Goal: Task Accomplishment & Management: Use online tool/utility

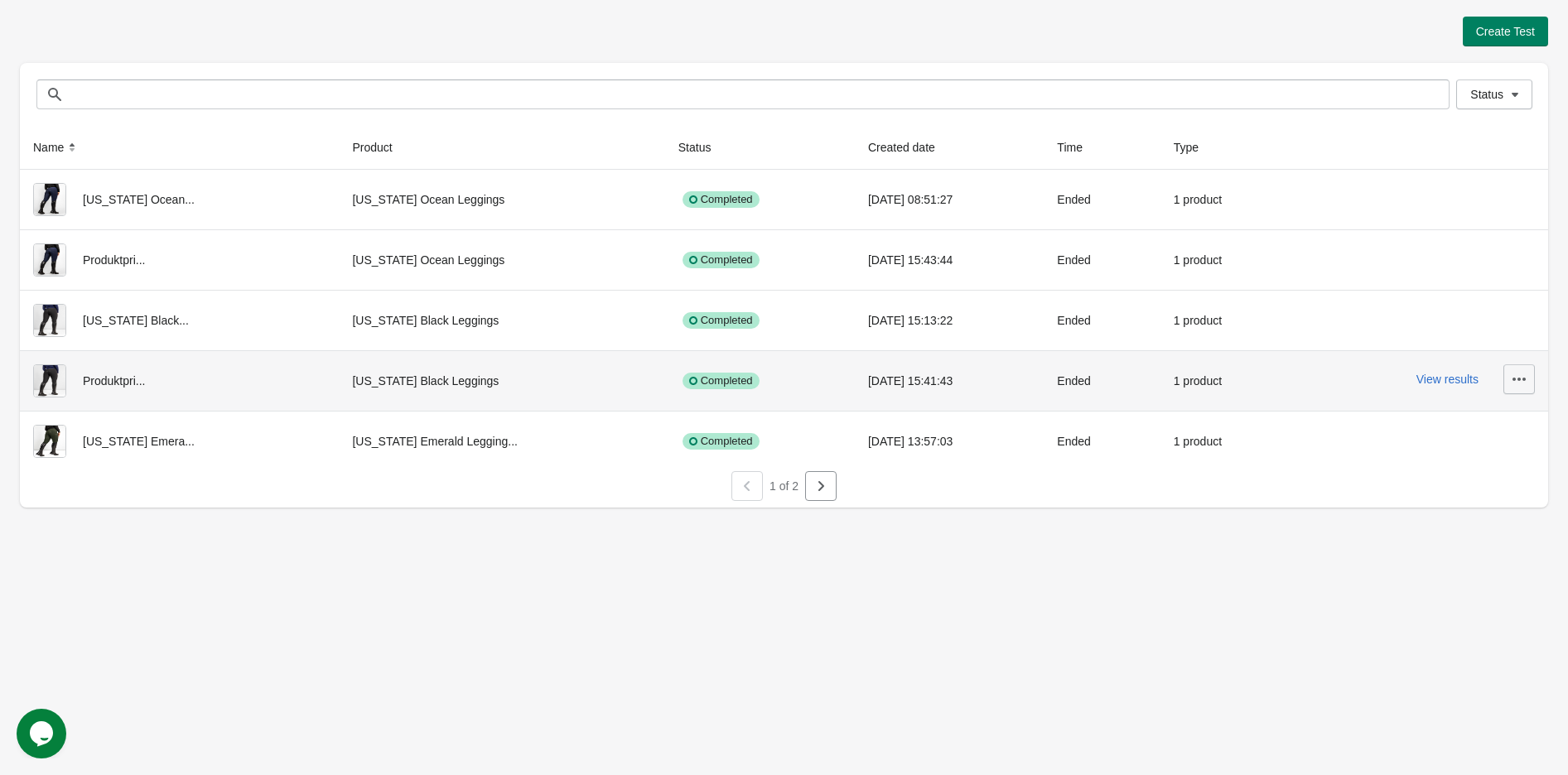
click at [1524, 373] on icon "button" at bounding box center [1519, 379] width 16 height 16
drag, startPoint x: 1276, startPoint y: 391, endPoint x: 1135, endPoint y: 390, distance: 141.0
click at [1258, 392] on tr "Produktpri... Ohio Black Leggings Completed 2025-08-18 15:41:43 Ended 1 product…" at bounding box center [784, 380] width 1528 height 61
drag, startPoint x: 303, startPoint y: 373, endPoint x: 196, endPoint y: 380, distance: 107.2
click at [338, 374] on td "[US_STATE] Black Leggings" at bounding box center [501, 380] width 326 height 61
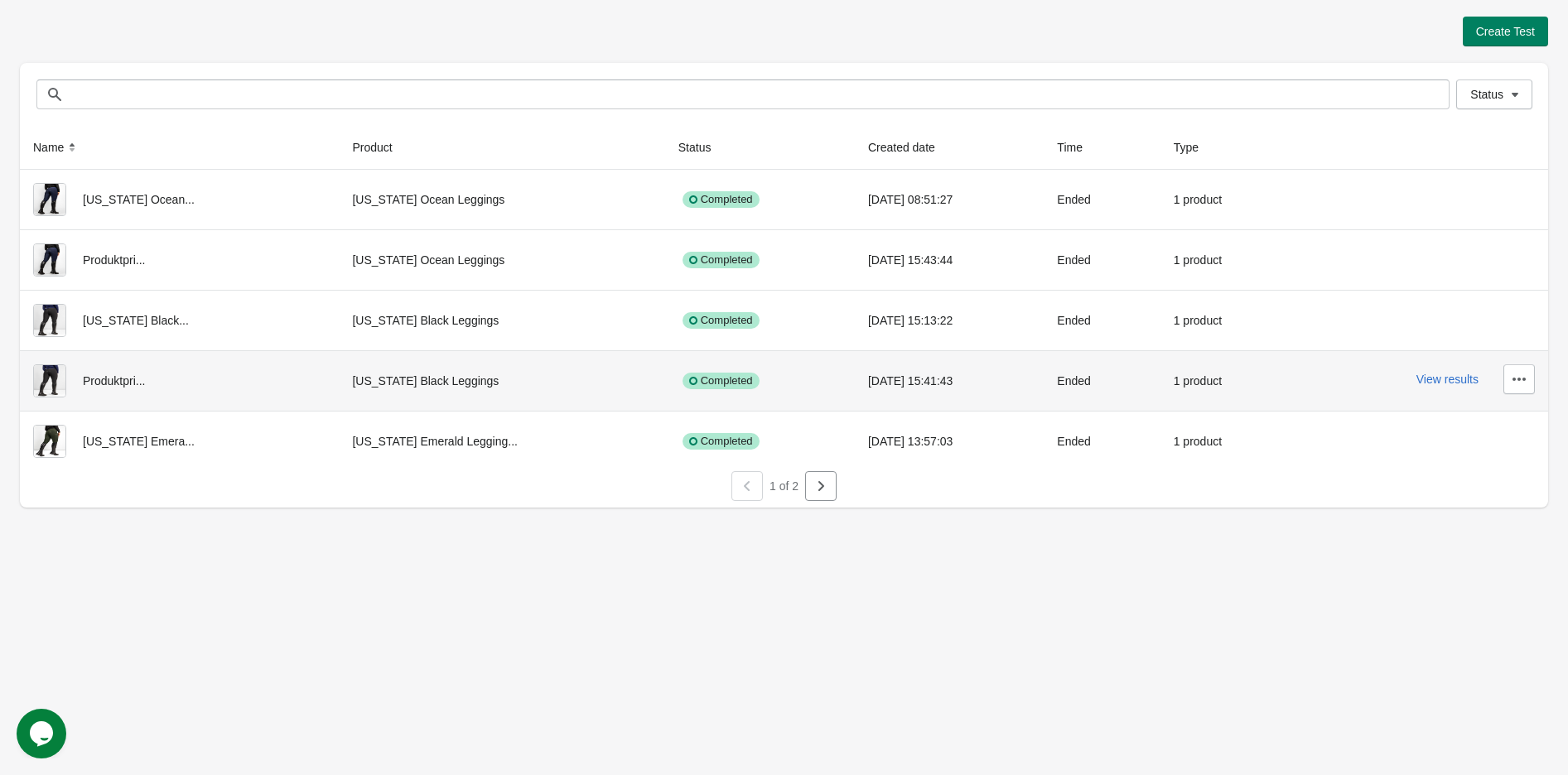
click at [127, 380] on div "Produktpri..." at bounding box center [179, 380] width 292 height 33
click at [1515, 383] on icon "button" at bounding box center [1519, 379] width 16 height 16
click at [1493, 456] on span "View Product Page" at bounding box center [1473, 456] width 99 height 16
click at [1495, 372] on div at bounding box center [1514, 379] width 40 height 30
click at [1520, 376] on icon "button" at bounding box center [1519, 379] width 16 height 16
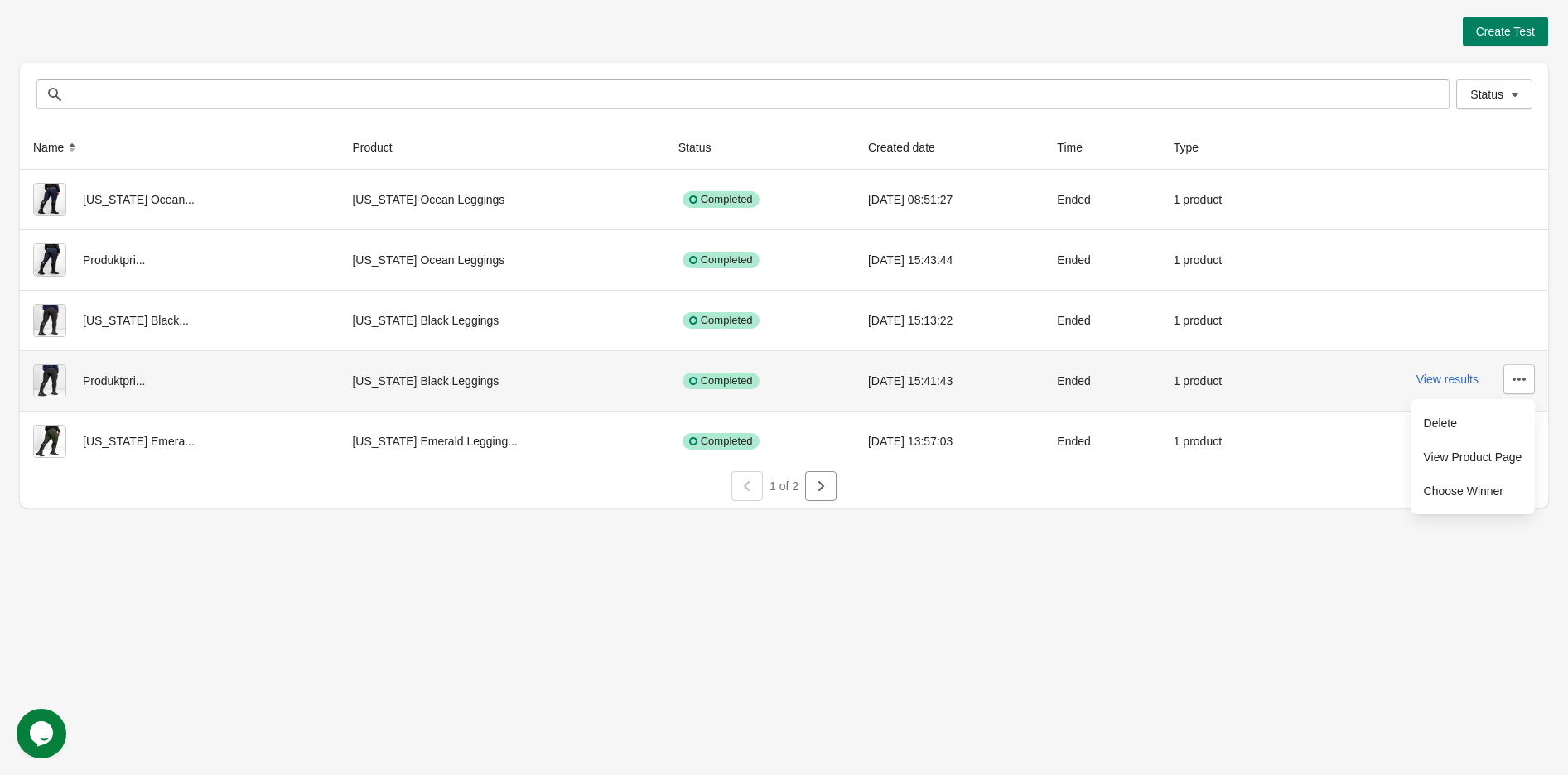
click at [1173, 378] on div "1 product" at bounding box center [1224, 380] width 101 height 33
drag, startPoint x: 887, startPoint y: 382, endPoint x: 642, endPoint y: 384, distance: 245.0
click at [876, 383] on div "[DATE] 15:41:43" at bounding box center [949, 380] width 162 height 33
click at [682, 381] on div "Completed" at bounding box center [720, 380] width 77 height 16
click at [1451, 375] on button "View results" at bounding box center [1447, 379] width 62 height 14
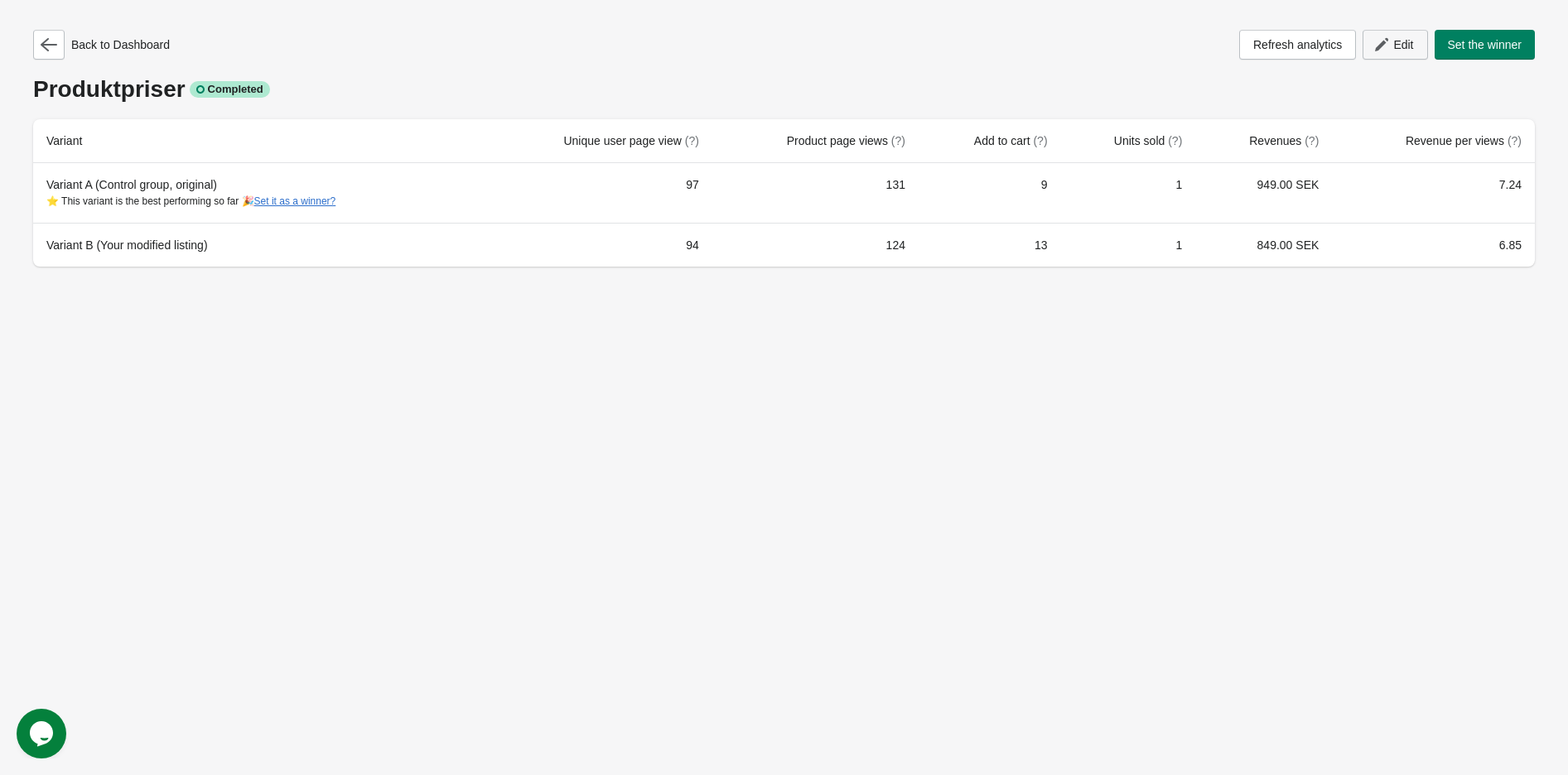
click at [1380, 41] on icon "button" at bounding box center [1380, 44] width 16 height 16
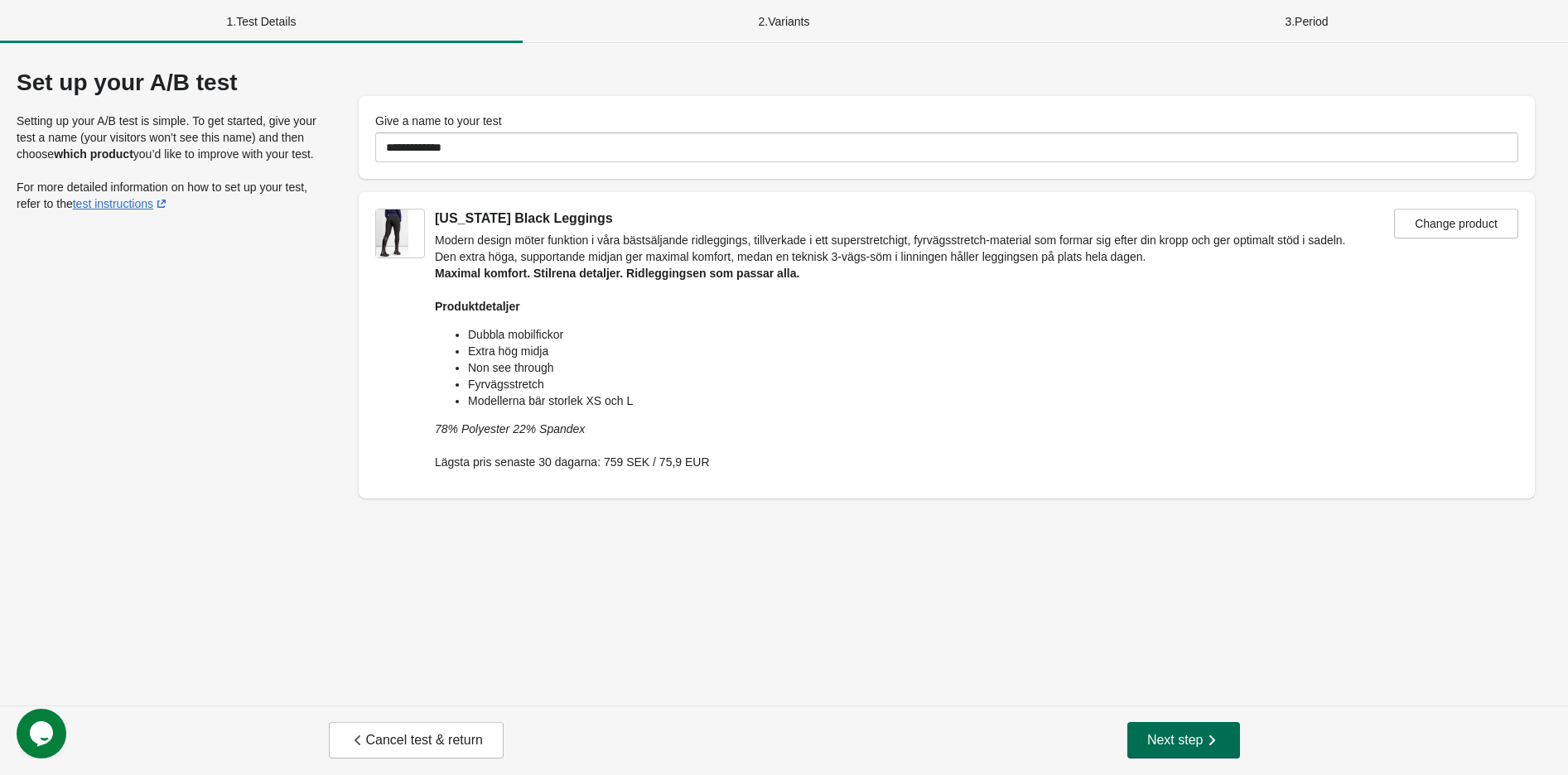
click at [1185, 744] on span "Next step" at bounding box center [1183, 740] width 72 height 16
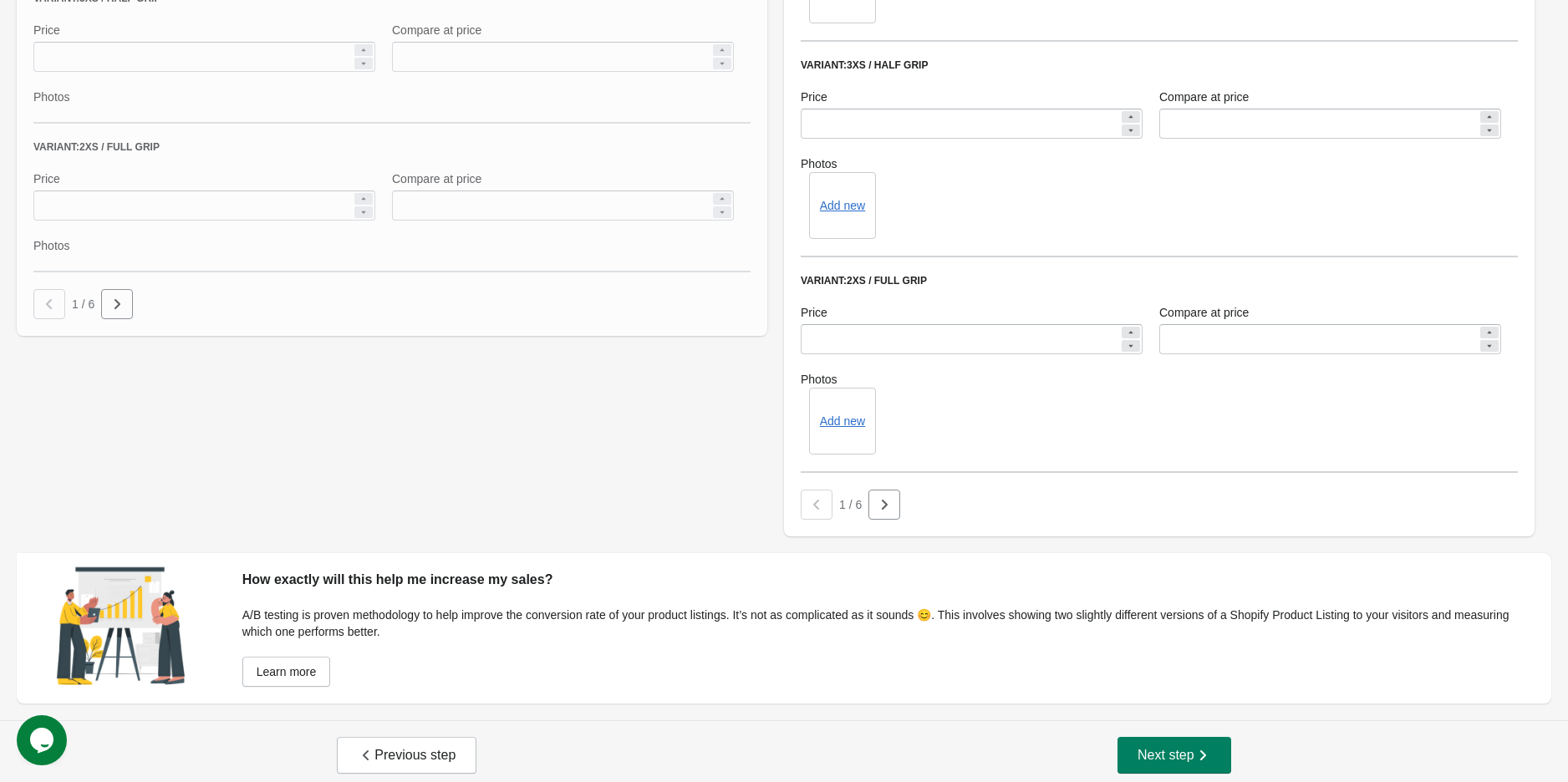
scroll to position [931, 0]
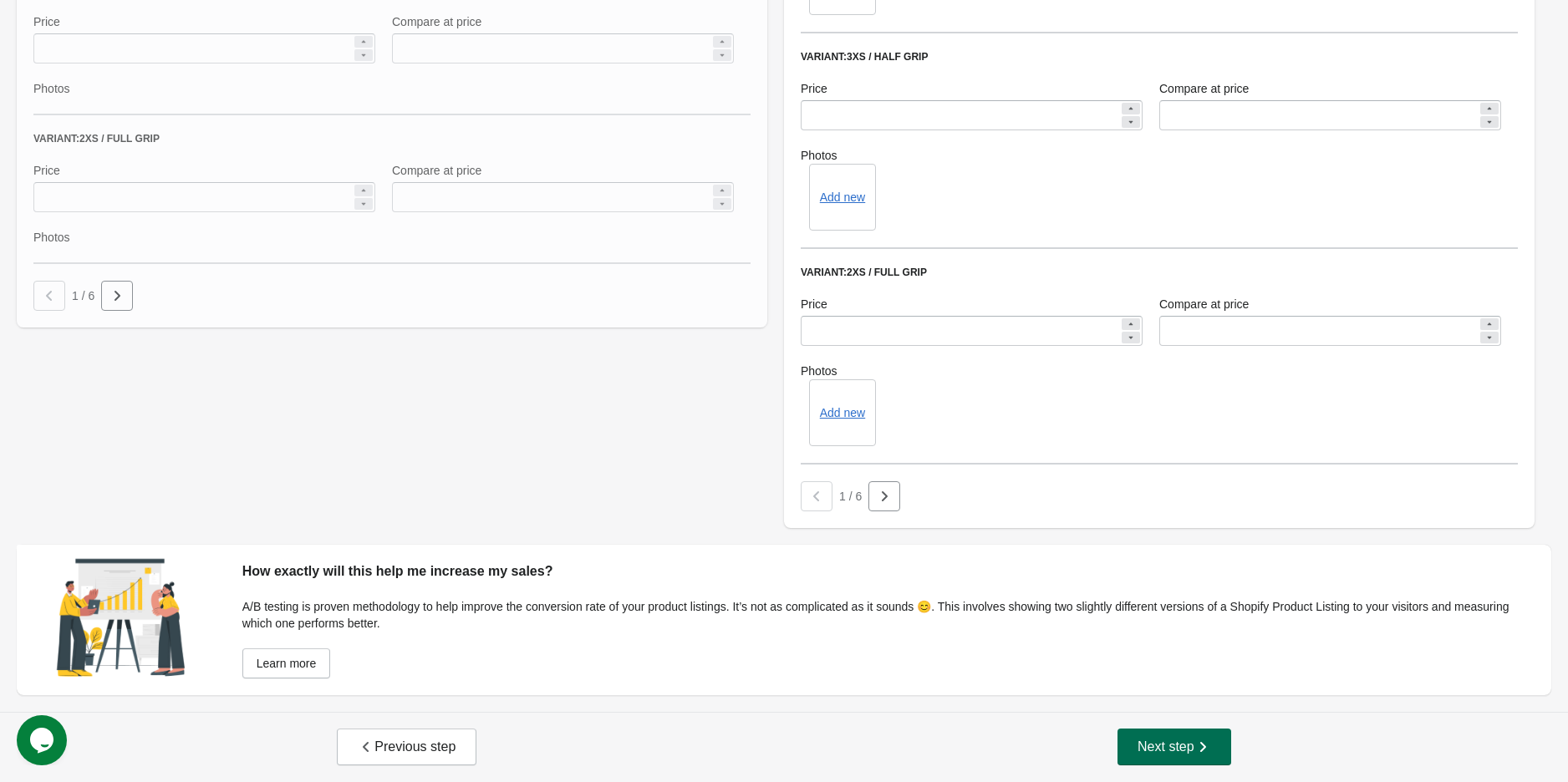
click at [1201, 742] on icon "button" at bounding box center [1203, 747] width 6 height 10
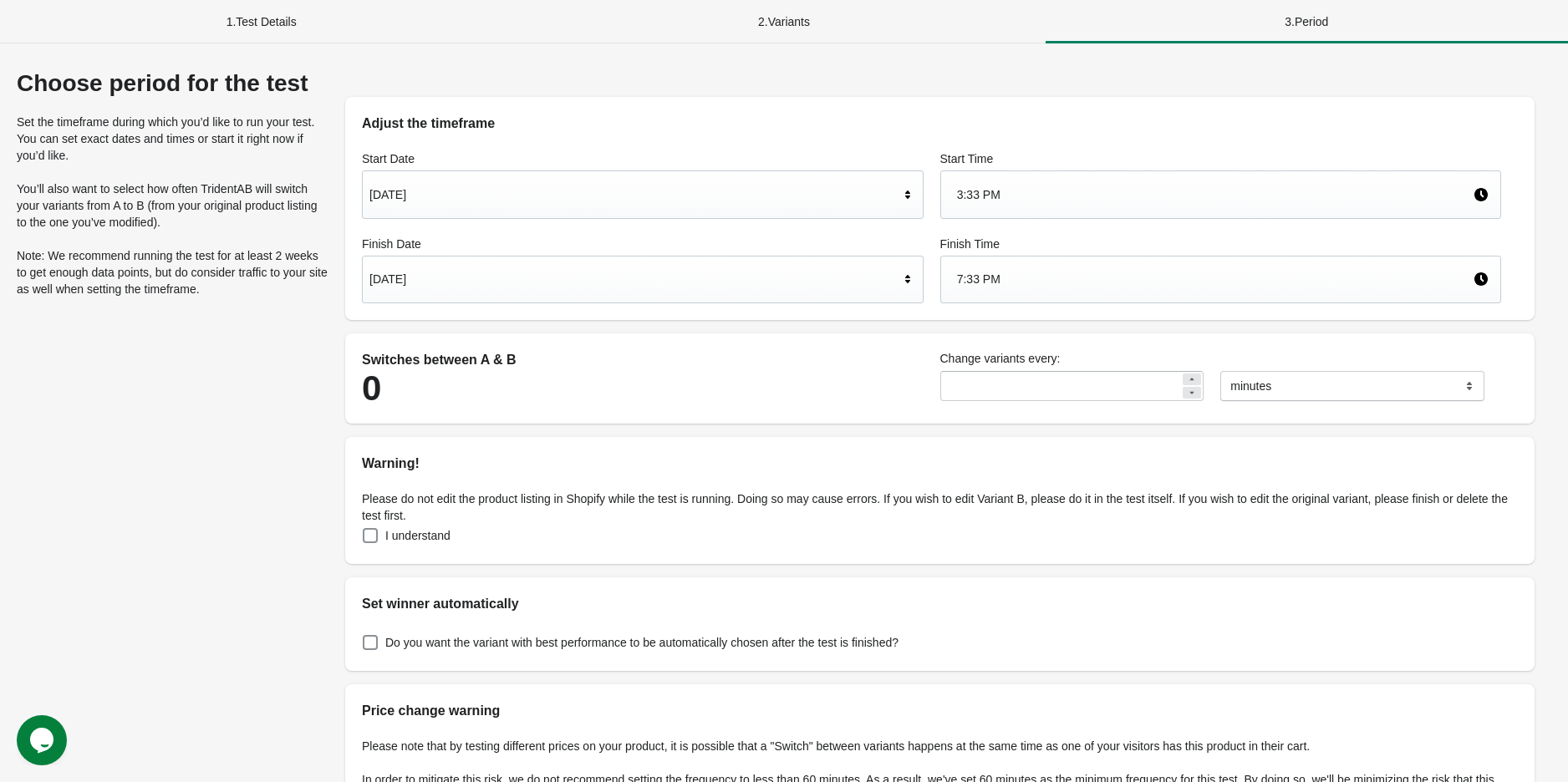
scroll to position [0, 0]
click at [513, 277] on div "Aug 22, 2025" at bounding box center [634, 279] width 530 height 32
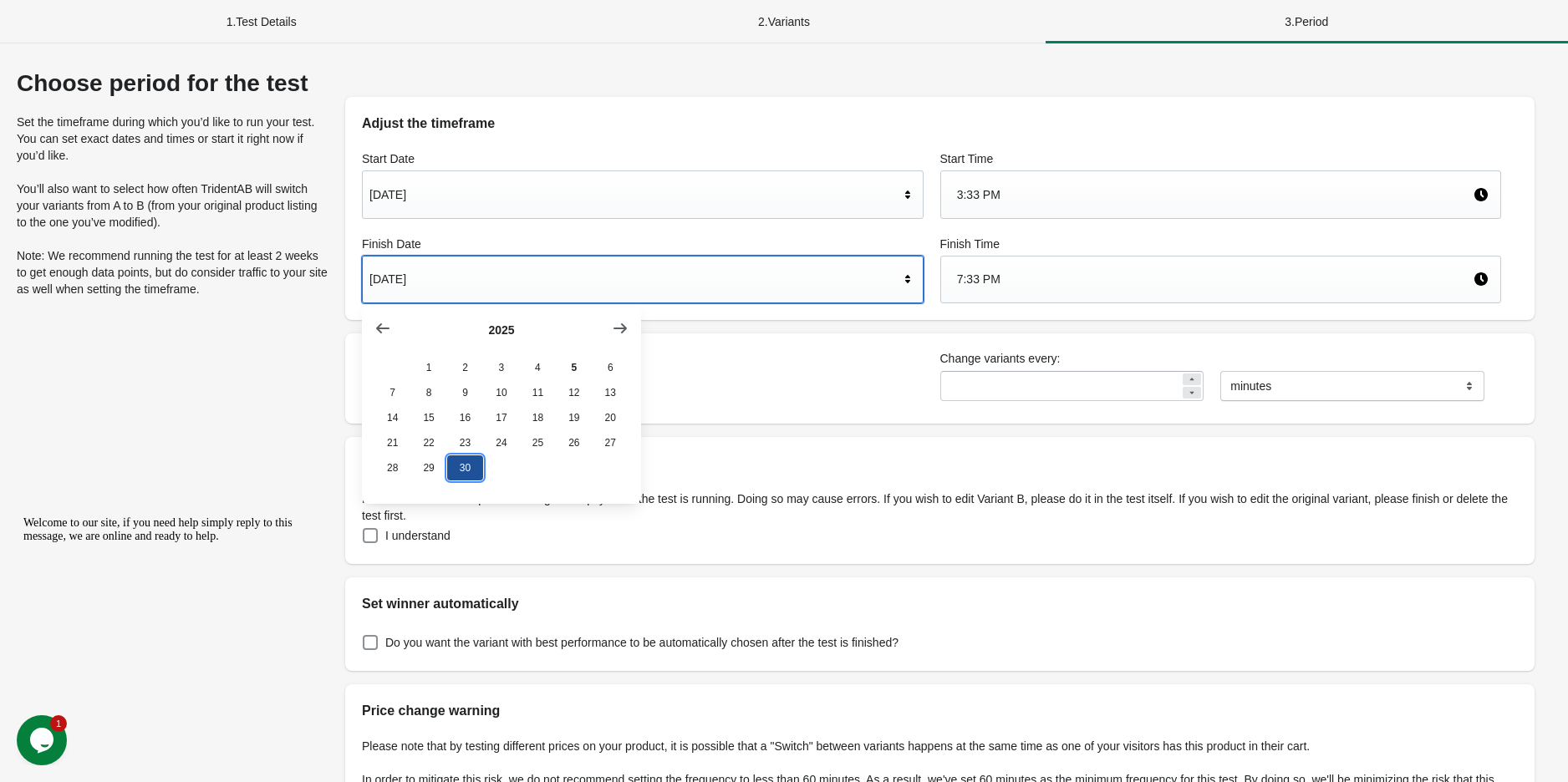
click at [466, 480] on button "30" at bounding box center [466, 467] width 36 height 25
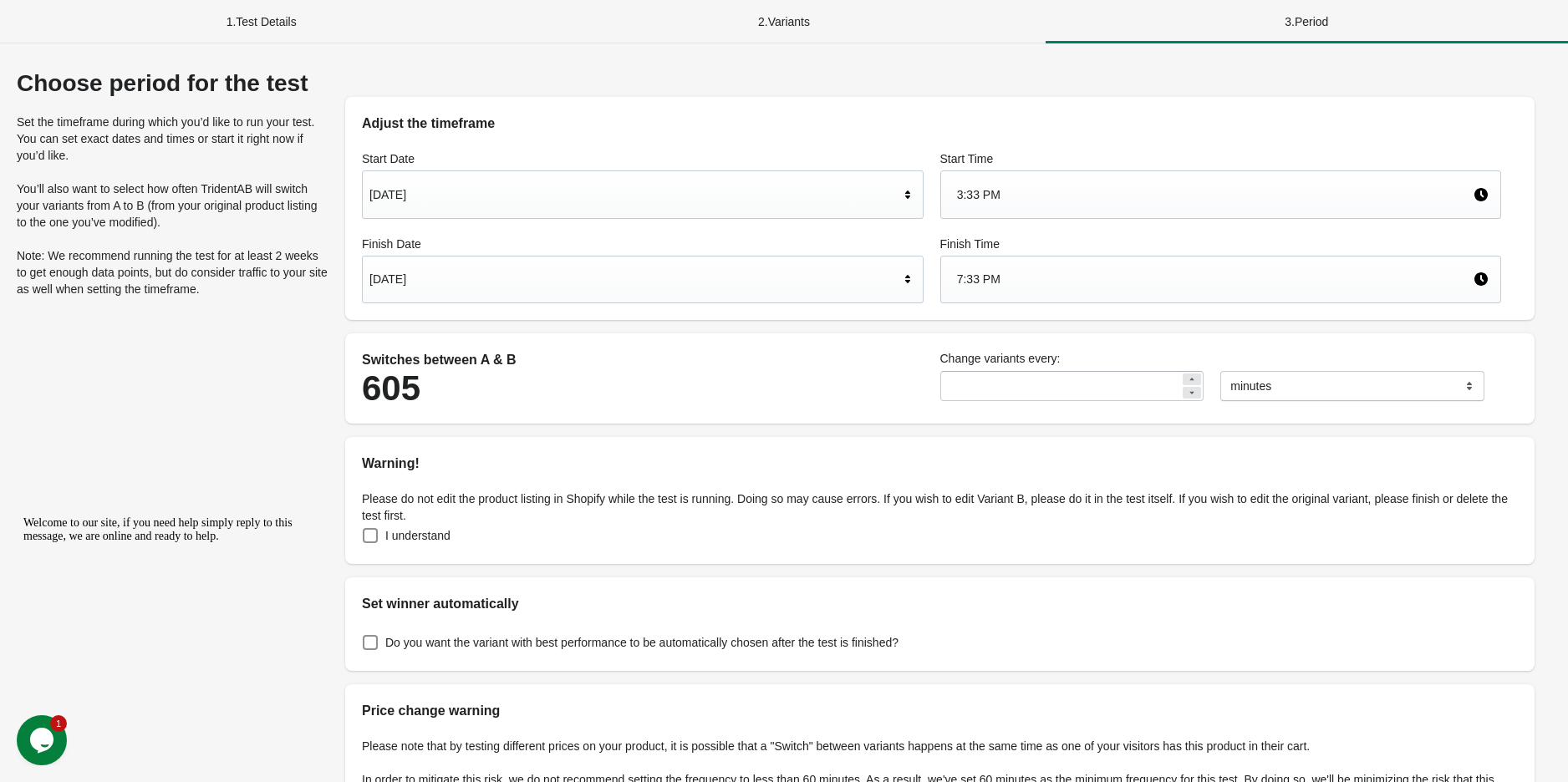
drag, startPoint x: 879, startPoint y: 512, endPoint x: 1080, endPoint y: 604, distance: 221.1
click at [880, 512] on p "Please do not edit the product listing in Shopify while the test is running. Do…" at bounding box center [940, 507] width 1156 height 34
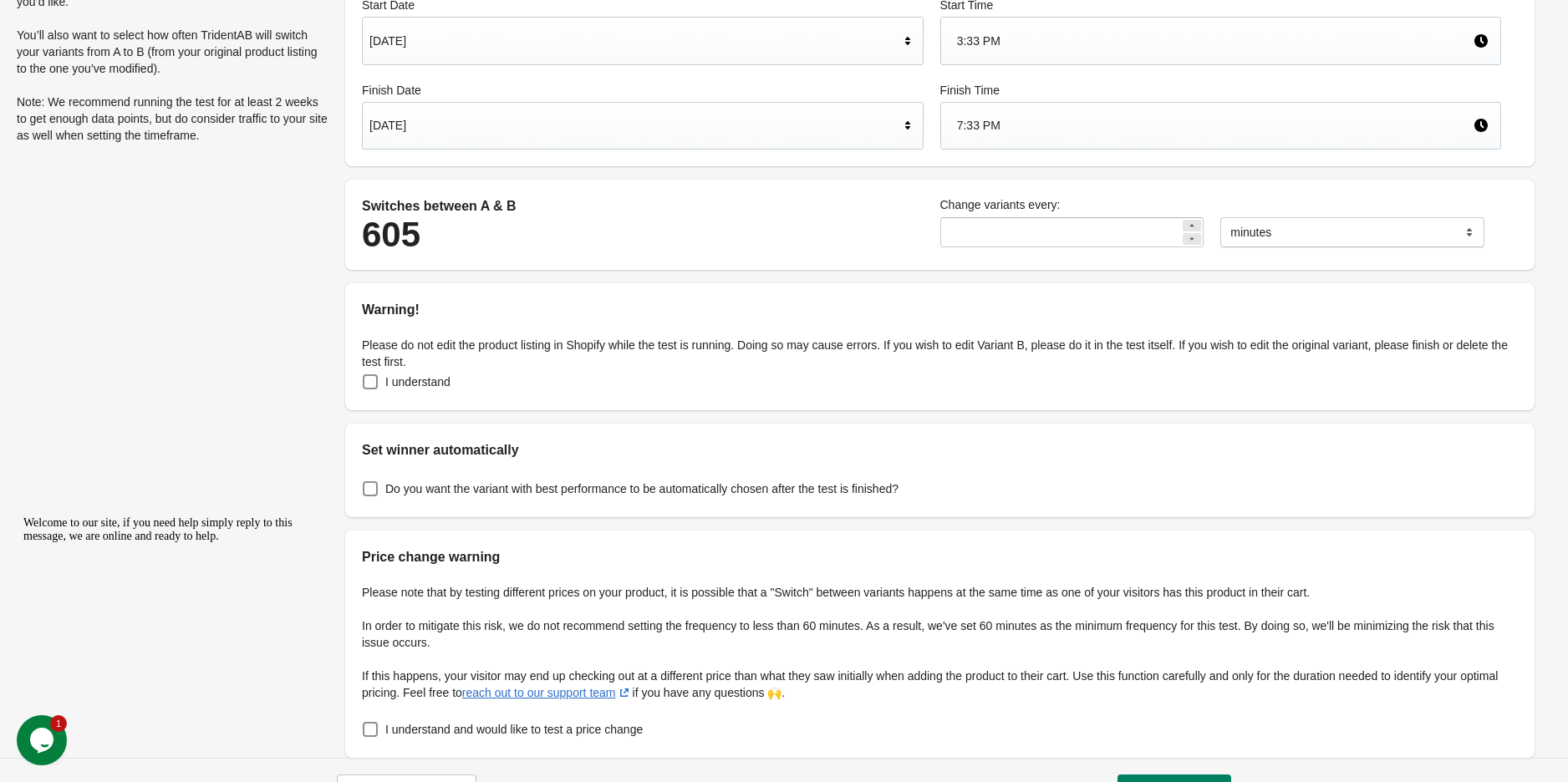
scroll to position [199, 0]
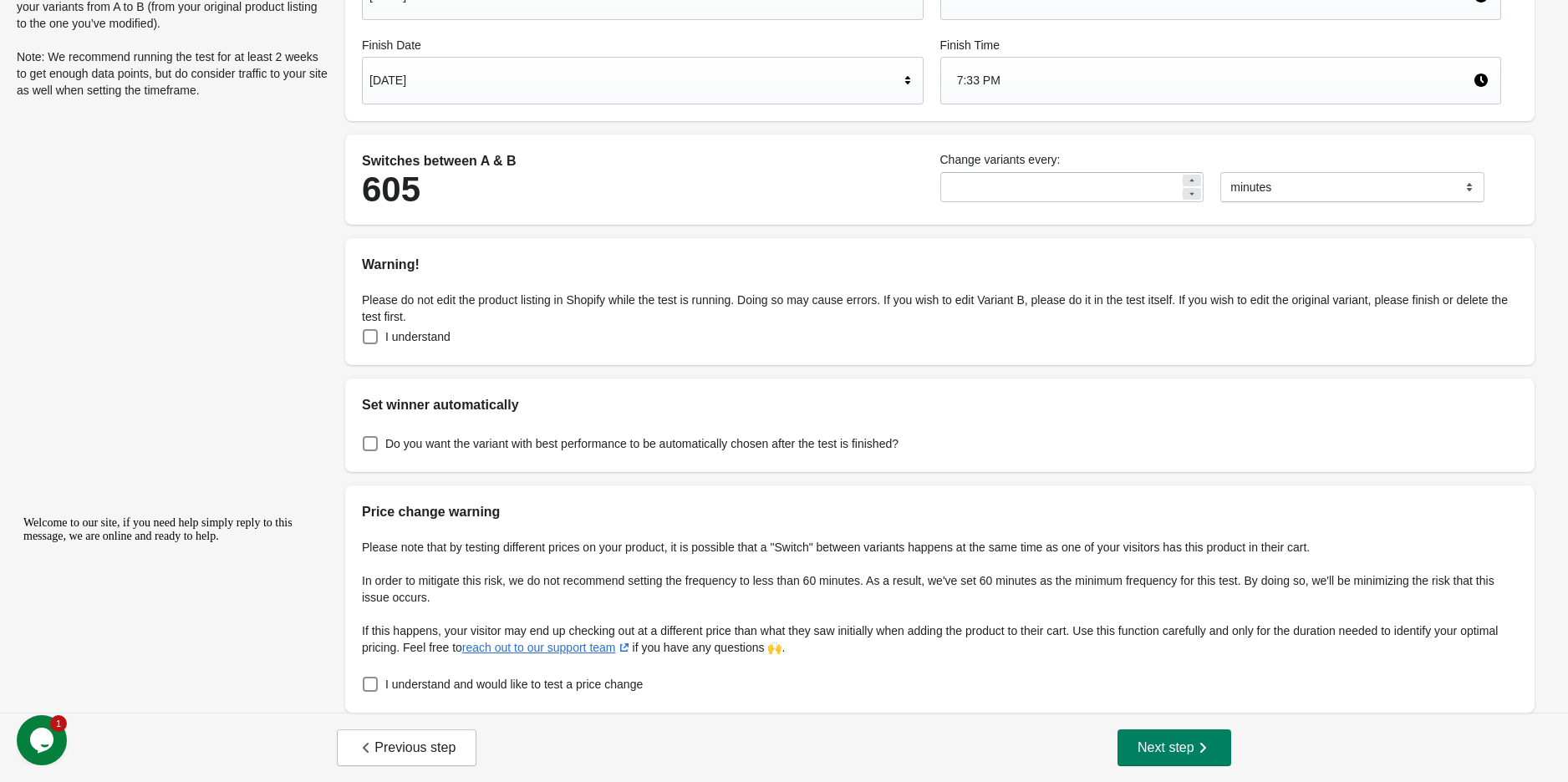
click at [1160, 736] on button "Next step" at bounding box center [1175, 748] width 114 height 37
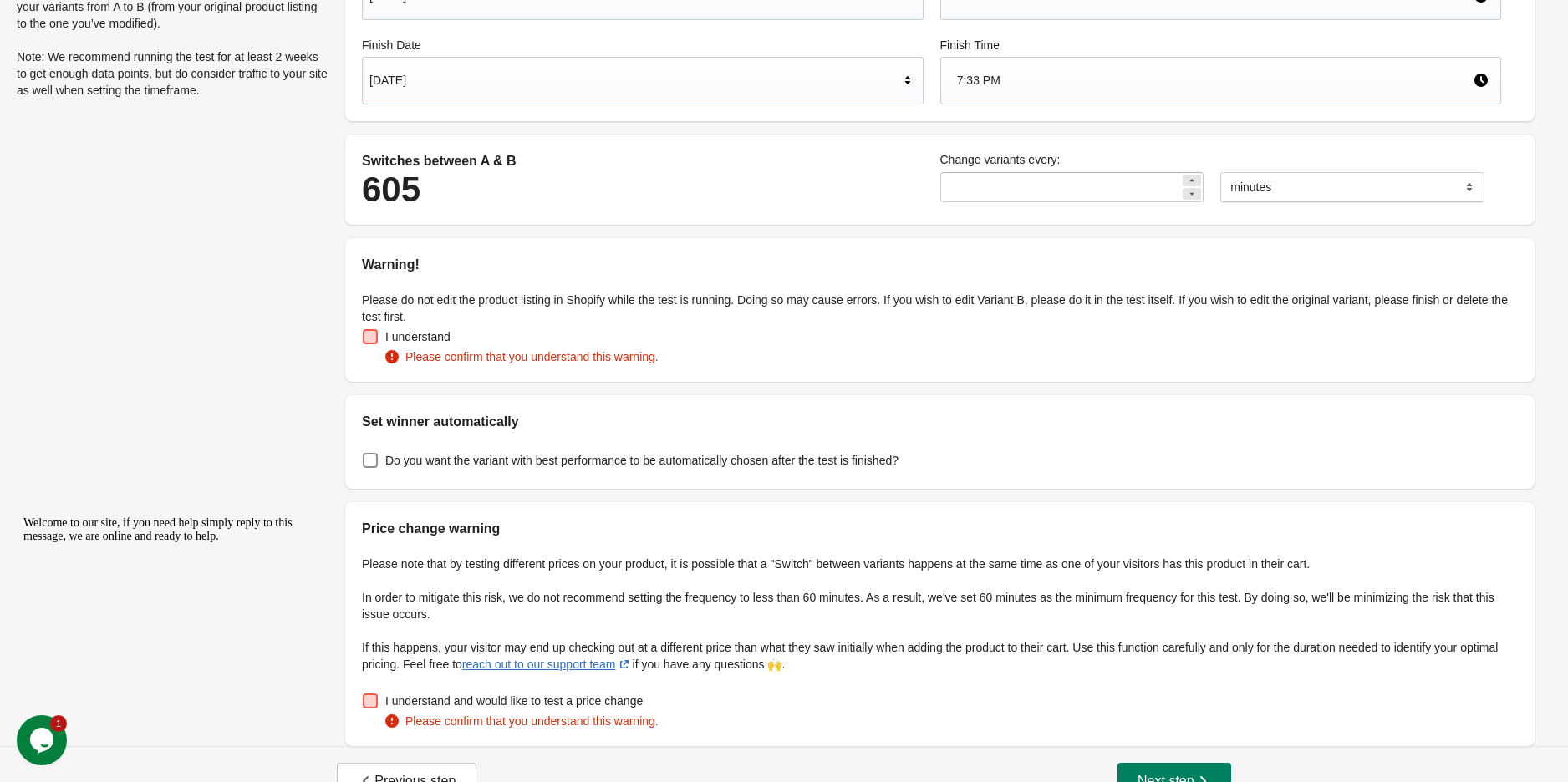
click at [365, 336] on span at bounding box center [370, 336] width 15 height 15
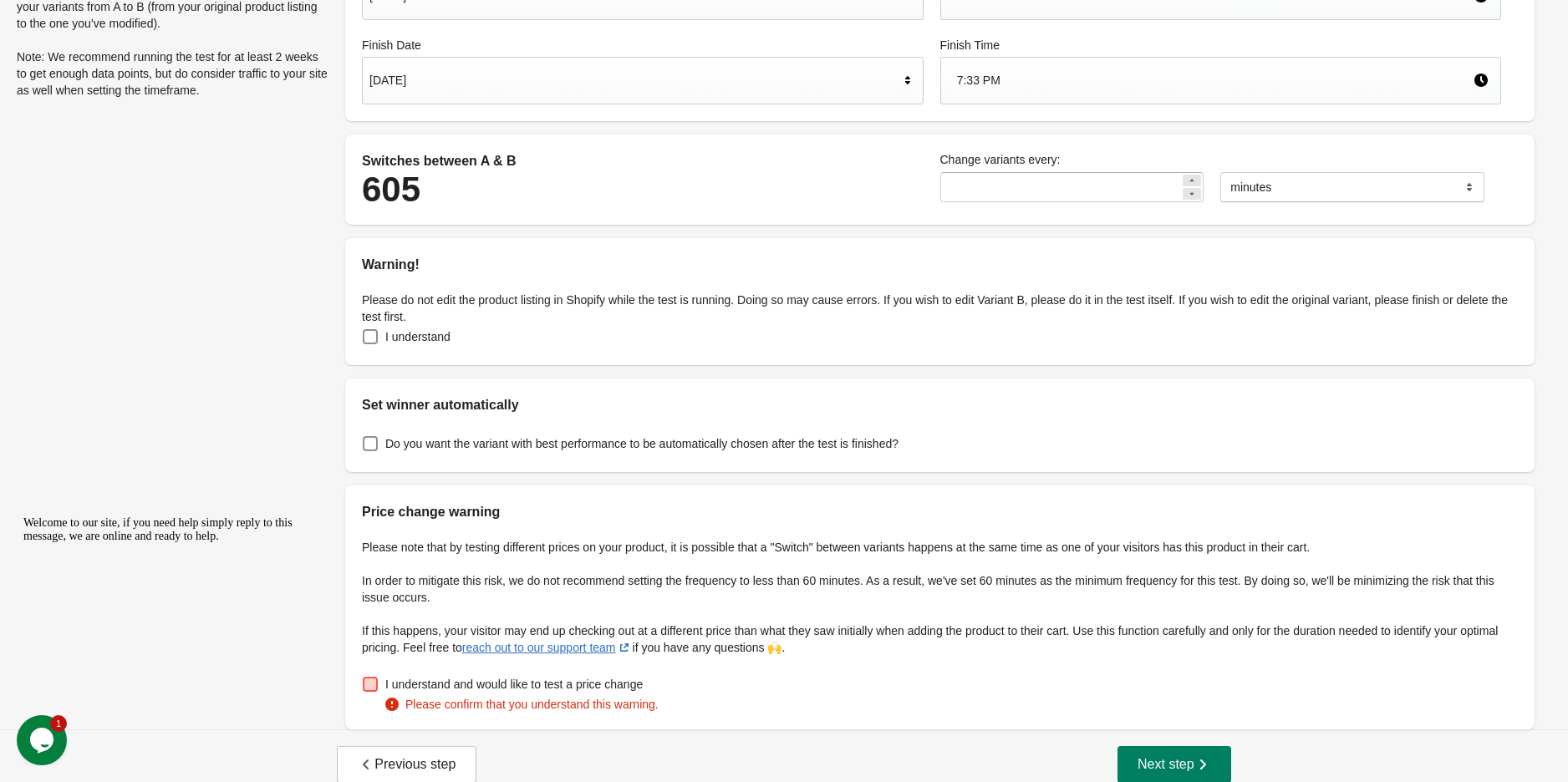
click at [370, 673] on label "I understand and would like to test a price change" at bounding box center [503, 684] width 281 height 23
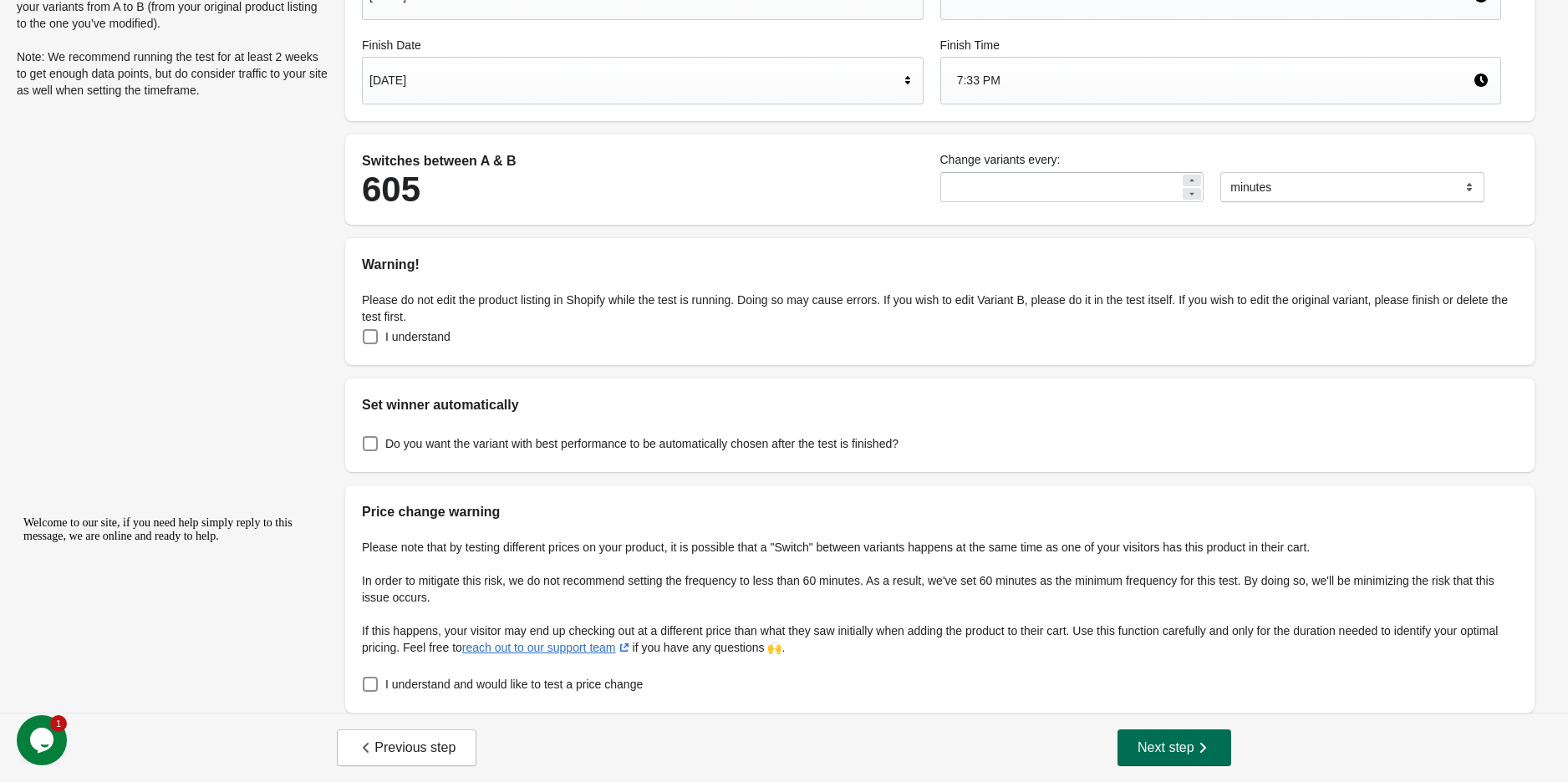
click at [1184, 742] on span "Next step" at bounding box center [1174, 748] width 73 height 16
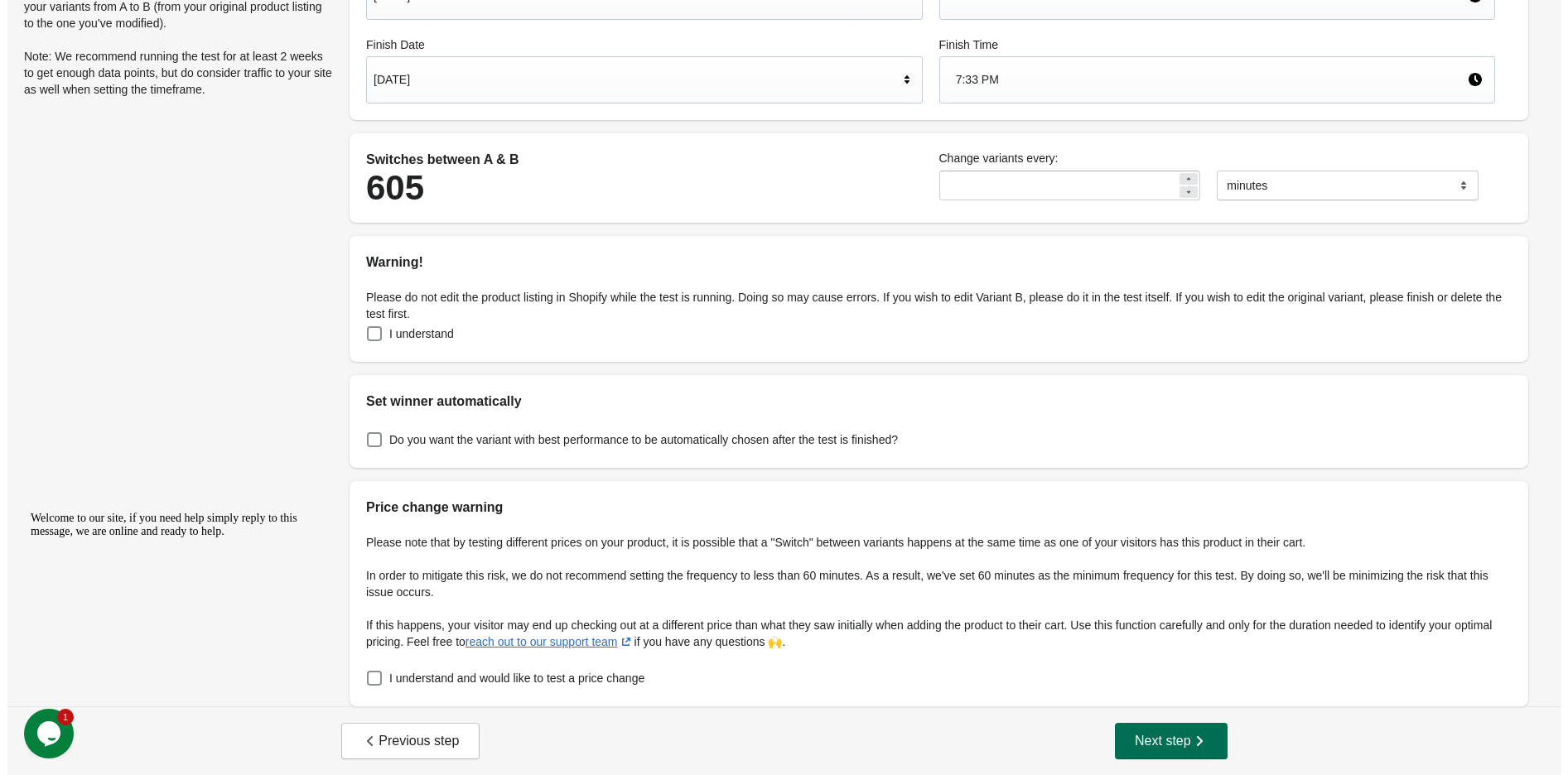
scroll to position [0, 0]
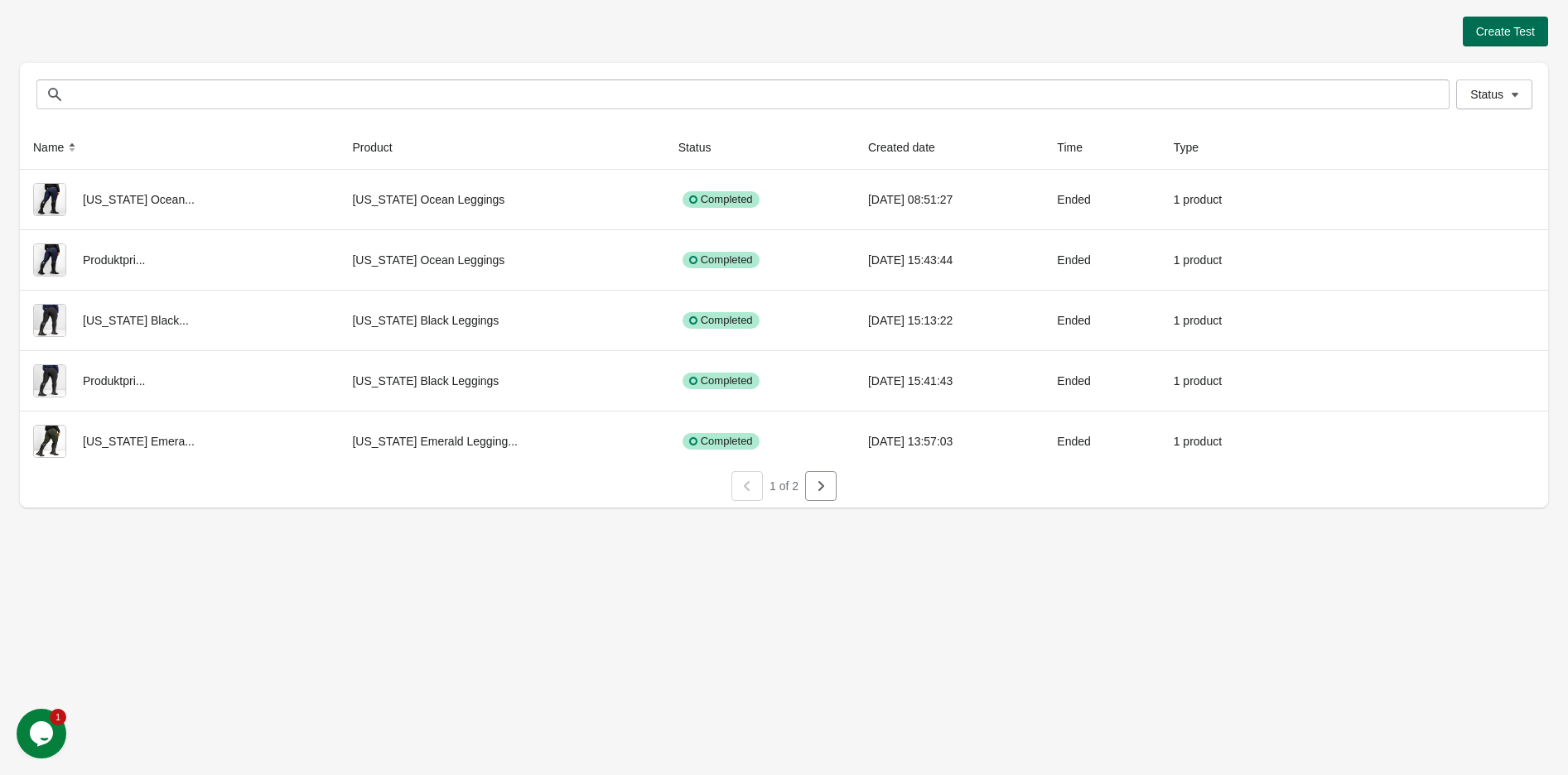
click at [1501, 27] on span "Create Test" at bounding box center [1505, 32] width 59 height 14
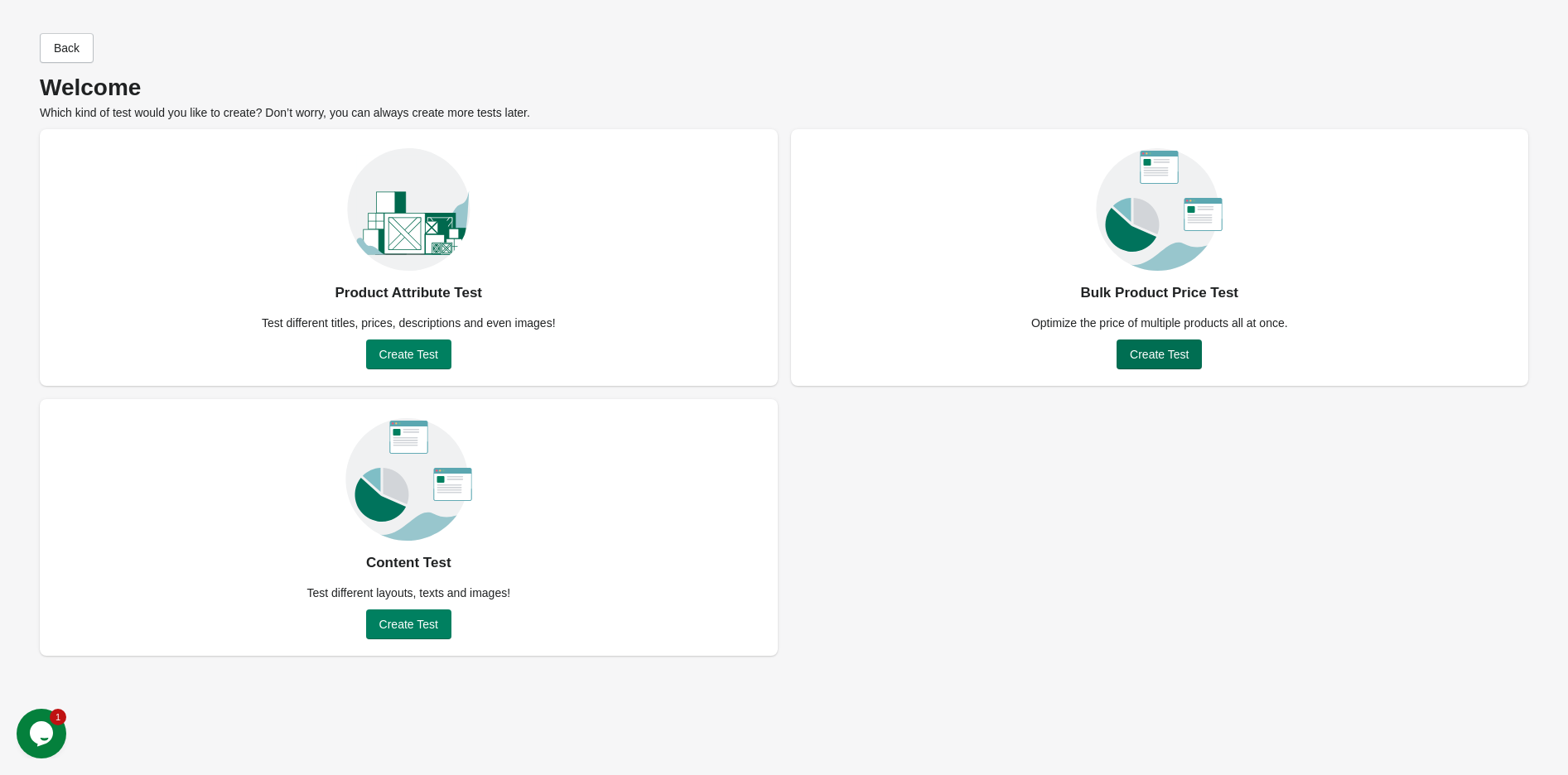
click at [1147, 355] on span "Create Test" at bounding box center [1159, 355] width 59 height 14
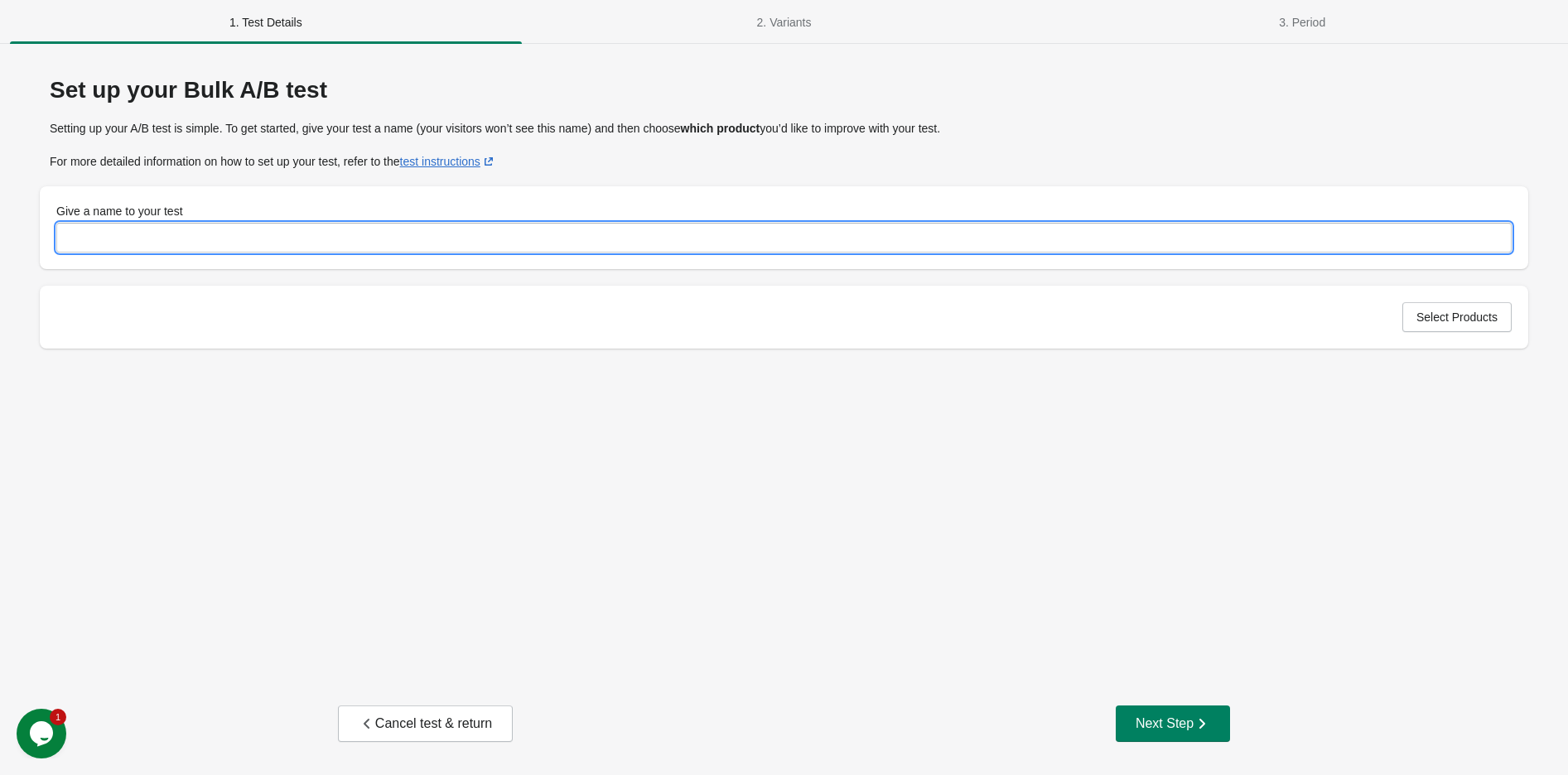
click at [327, 234] on input "Give a name to your test" at bounding box center [784, 237] width 1455 height 30
type input "**********"
click at [1467, 324] on span "Select Products" at bounding box center [1456, 317] width 81 height 14
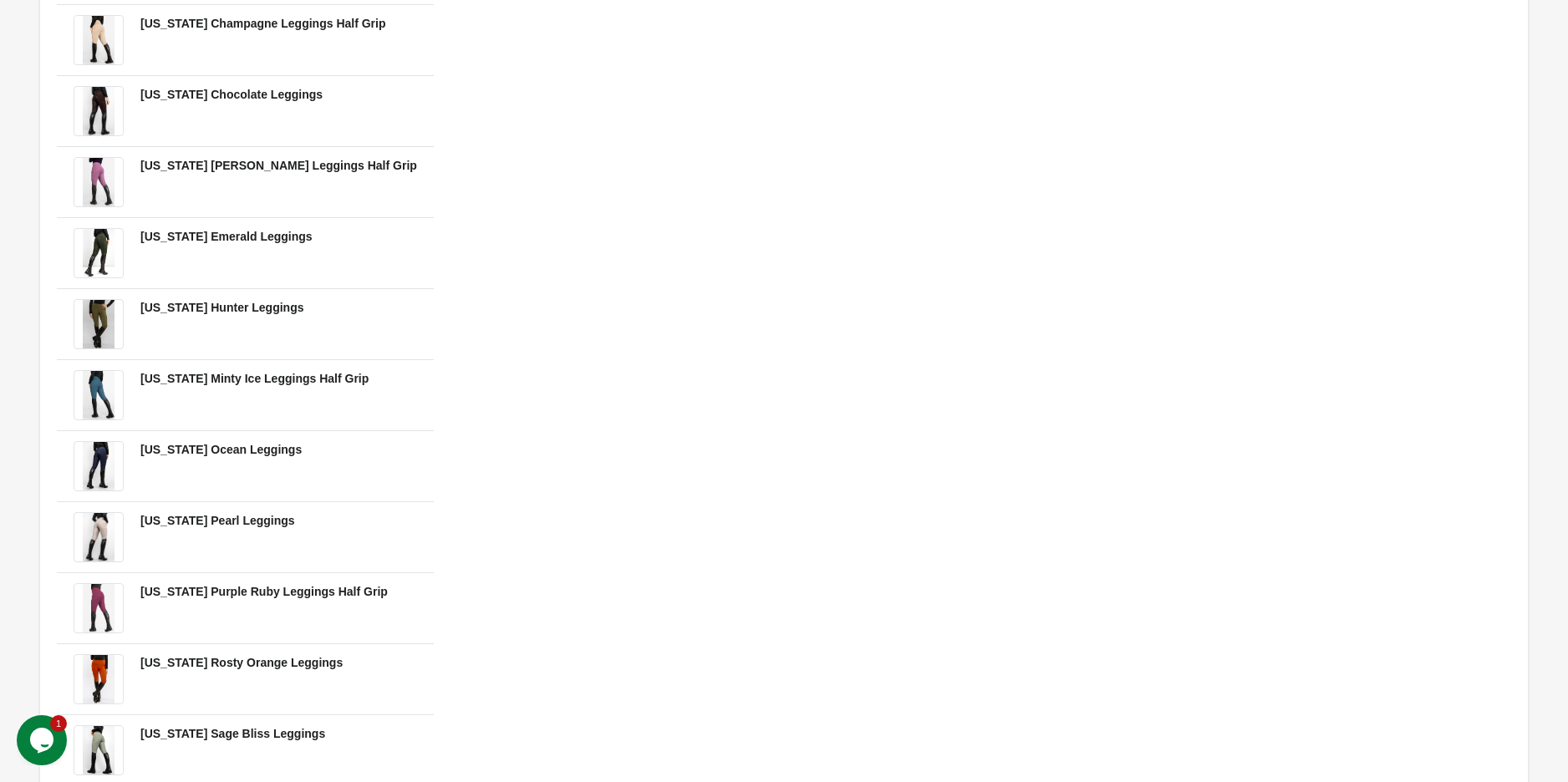
scroll to position [491, 0]
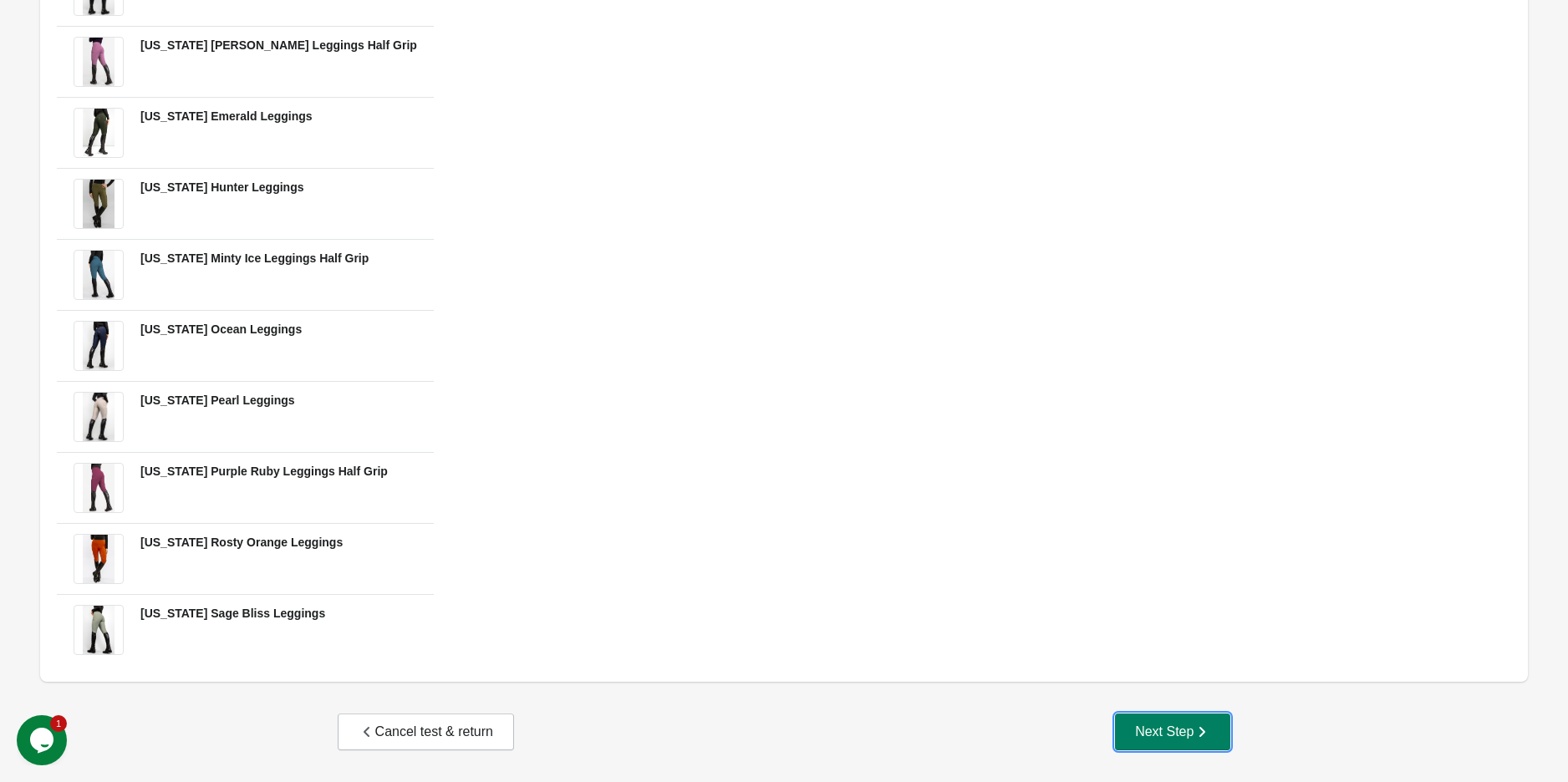
drag, startPoint x: 1147, startPoint y: 736, endPoint x: 975, endPoint y: 687, distance: 178.8
click at [1140, 734] on div "Next Step" at bounding box center [1172, 731] width 75 height 16
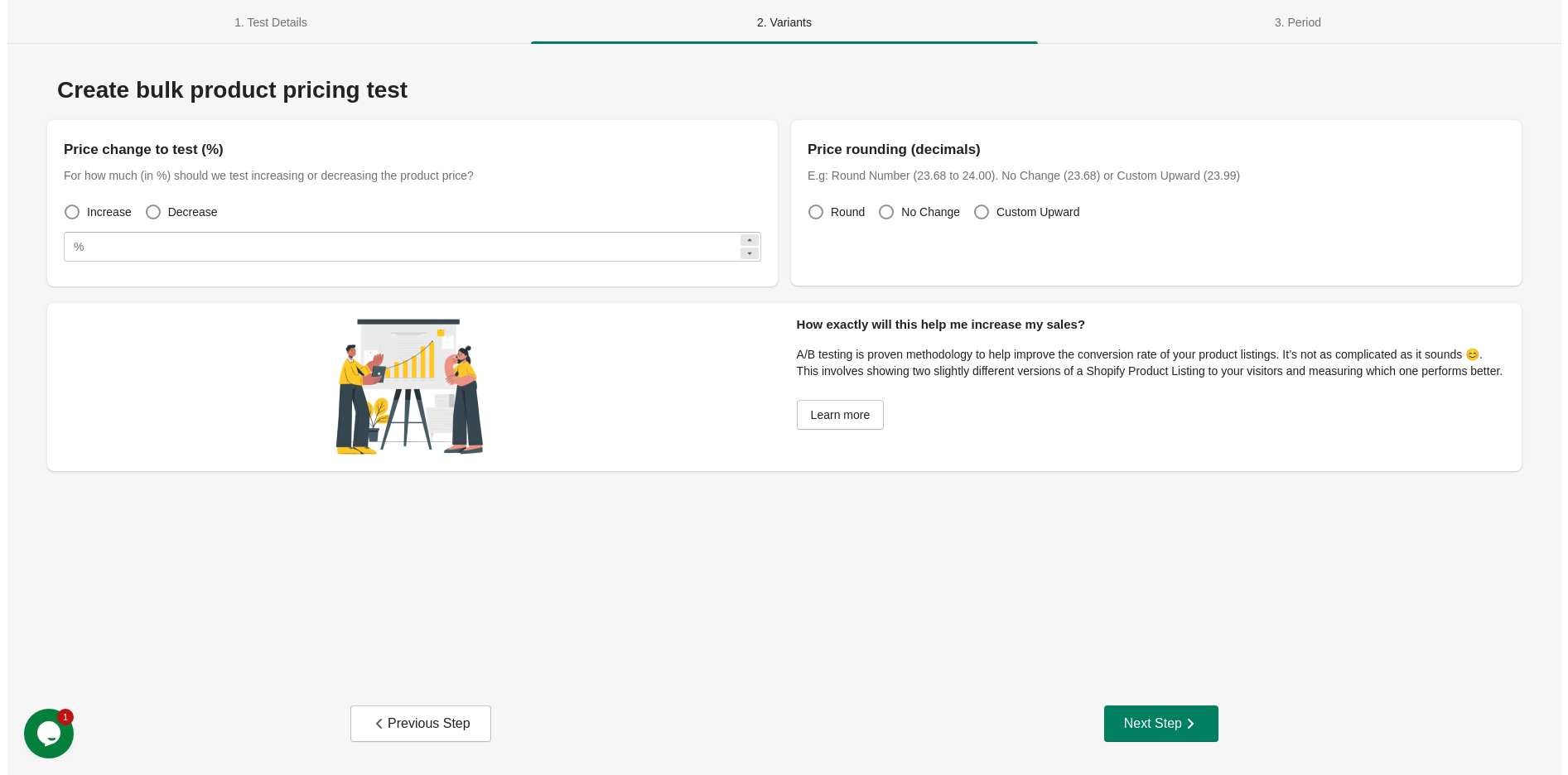
scroll to position [0, 0]
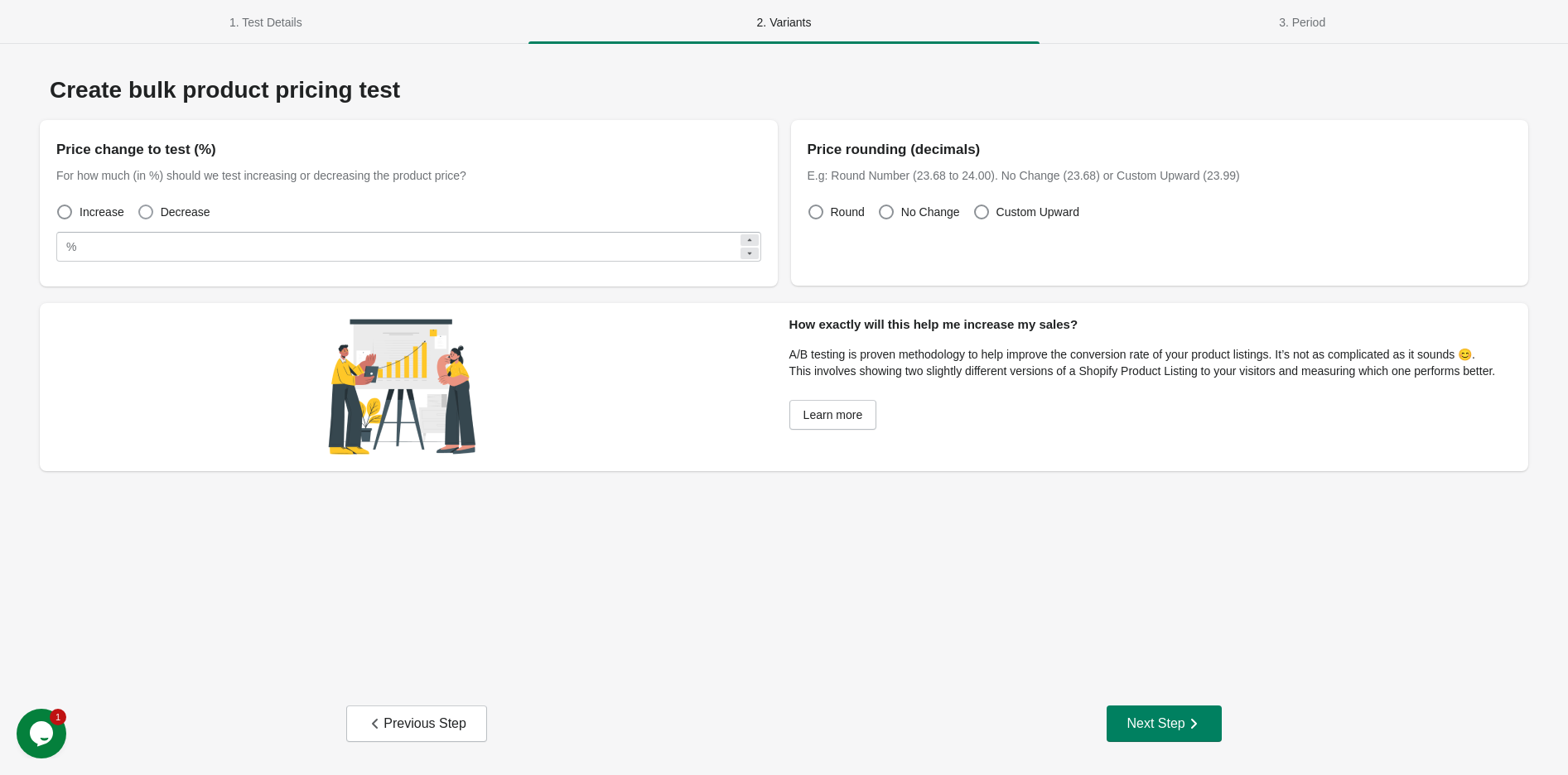
click at [143, 208] on span at bounding box center [145, 211] width 14 height 14
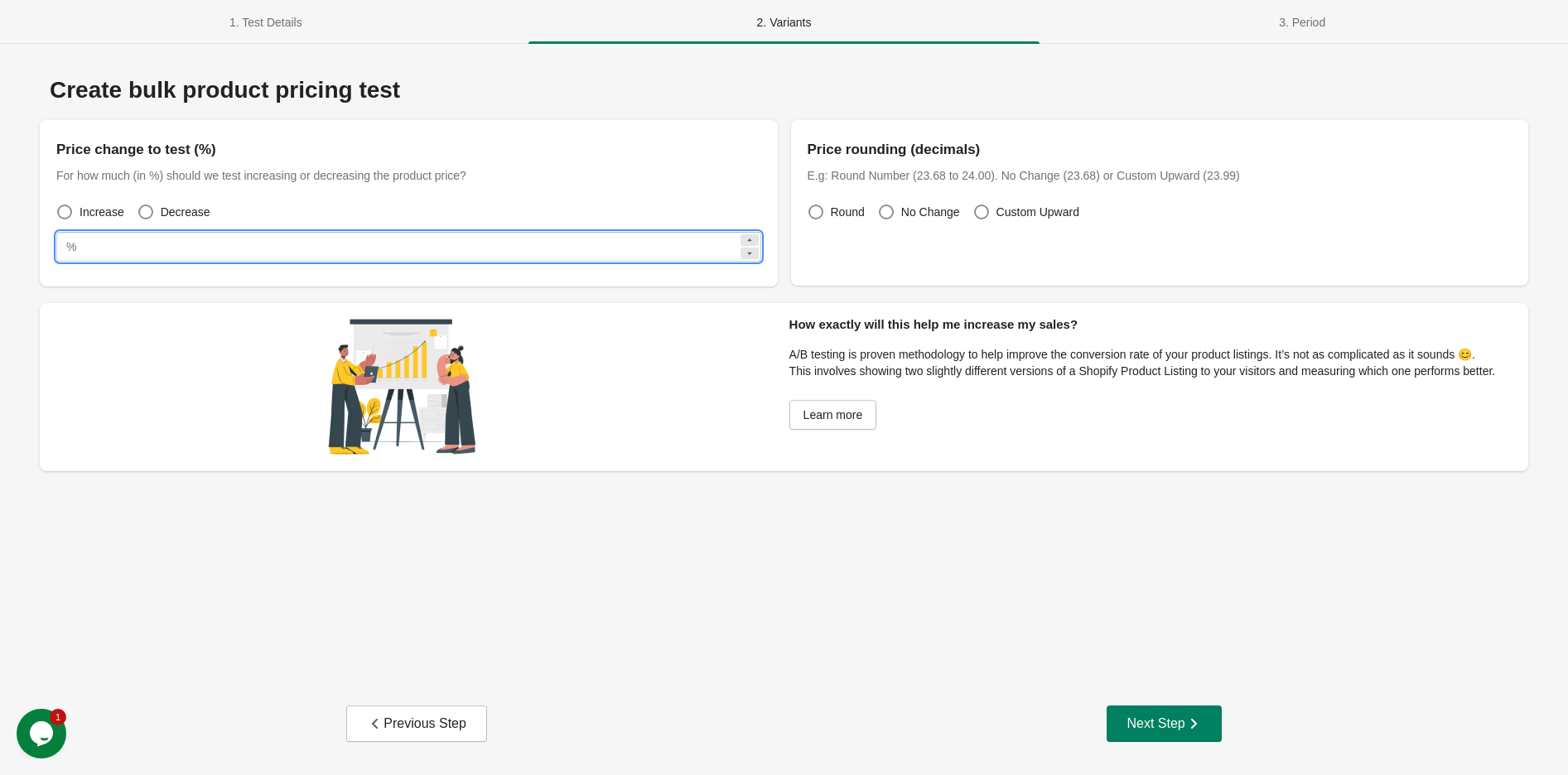
click at [165, 250] on input "**" at bounding box center [409, 246] width 654 height 30
drag, startPoint x: 248, startPoint y: 234, endPoint x: 218, endPoint y: 239, distance: 30.4
click at [218, 238] on input "**" at bounding box center [409, 246] width 654 height 30
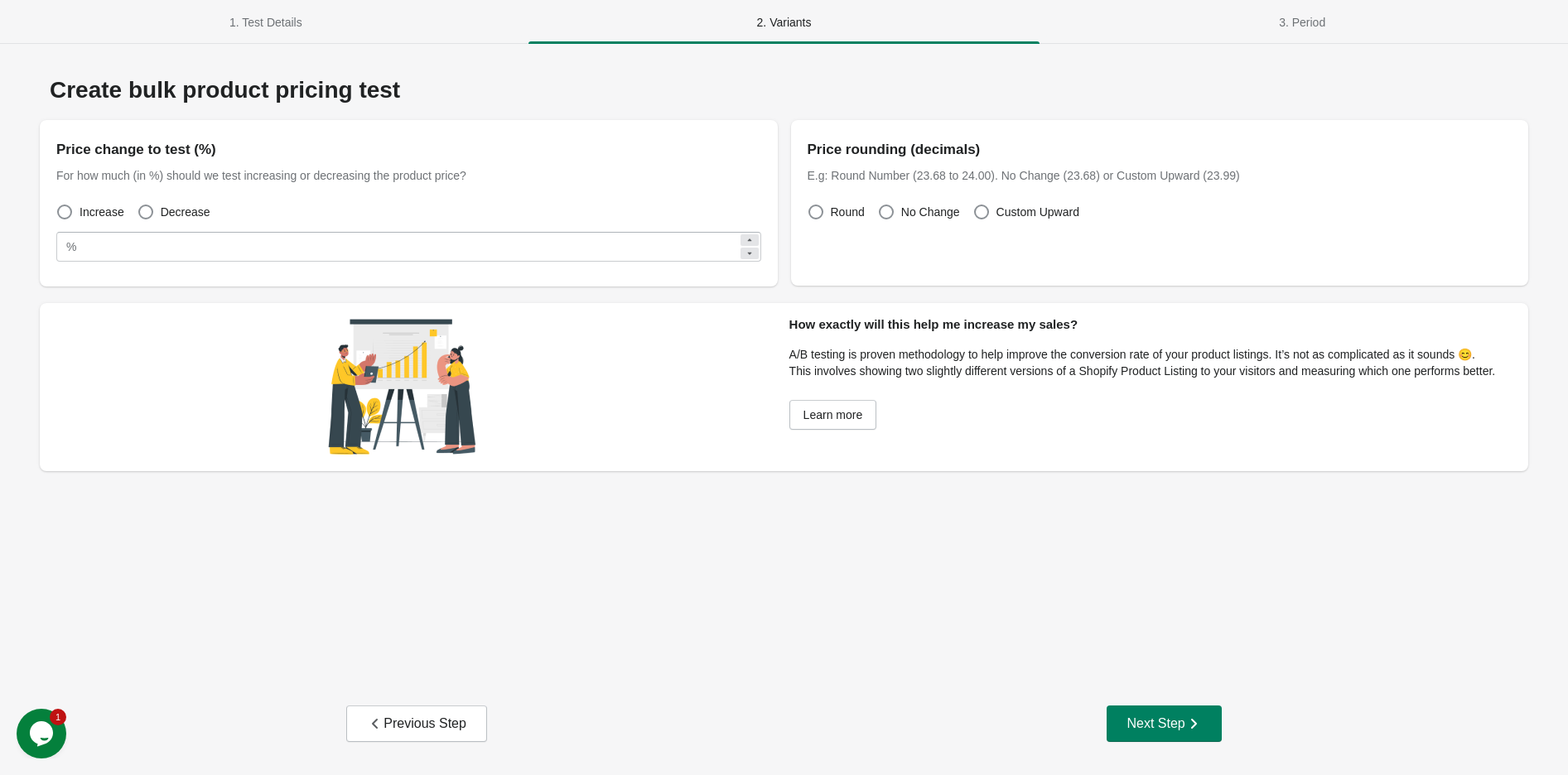
click at [507, 550] on div "Create bulk product pricing test Price change to test (%) For how much (in %) s…" at bounding box center [784, 370] width 1528 height 620
click at [980, 214] on span at bounding box center [981, 211] width 14 height 14
click at [1178, 734] on button "Next Step" at bounding box center [1164, 723] width 114 height 37
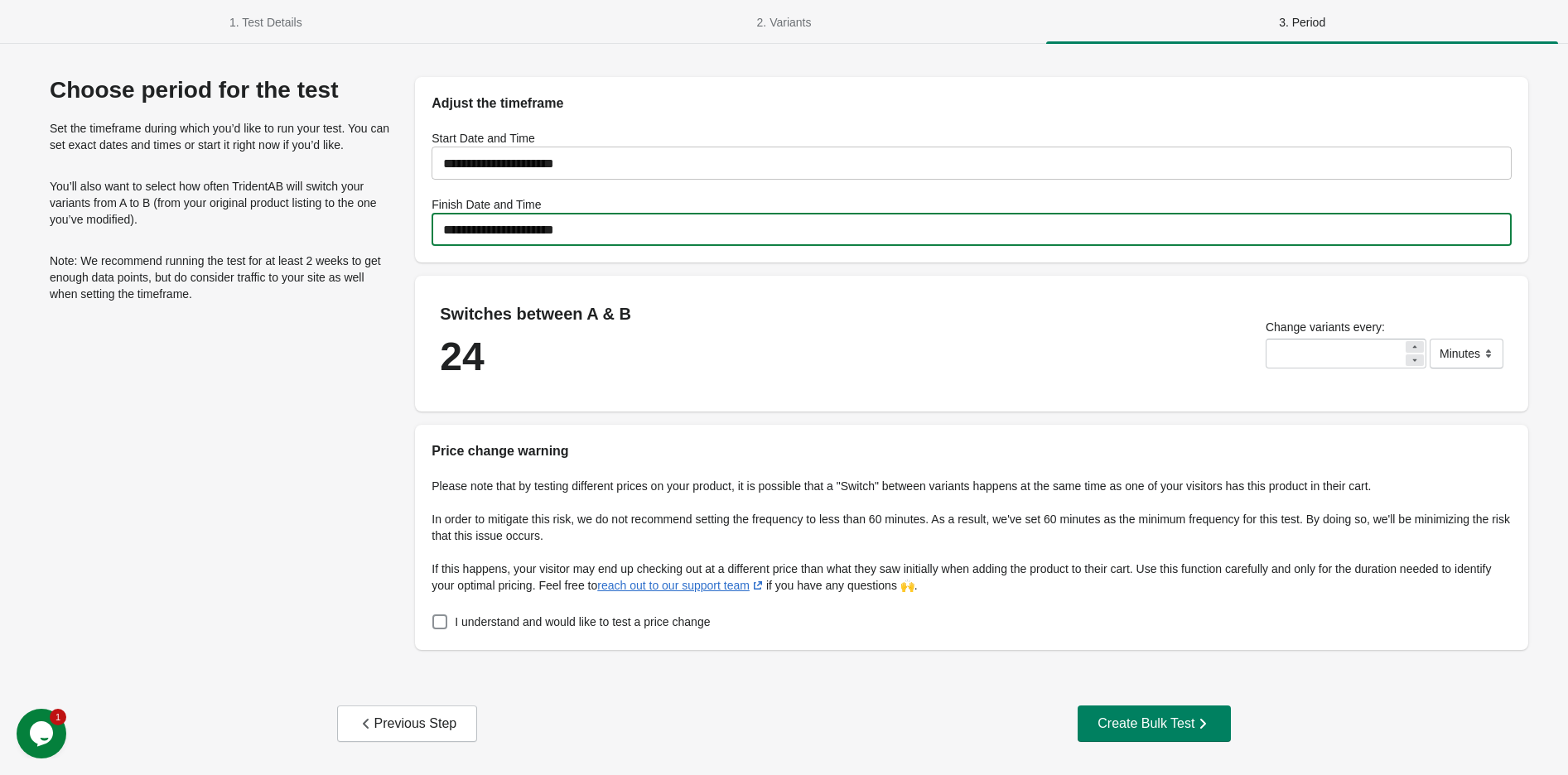
click at [592, 242] on input "**********" at bounding box center [971, 229] width 1079 height 46
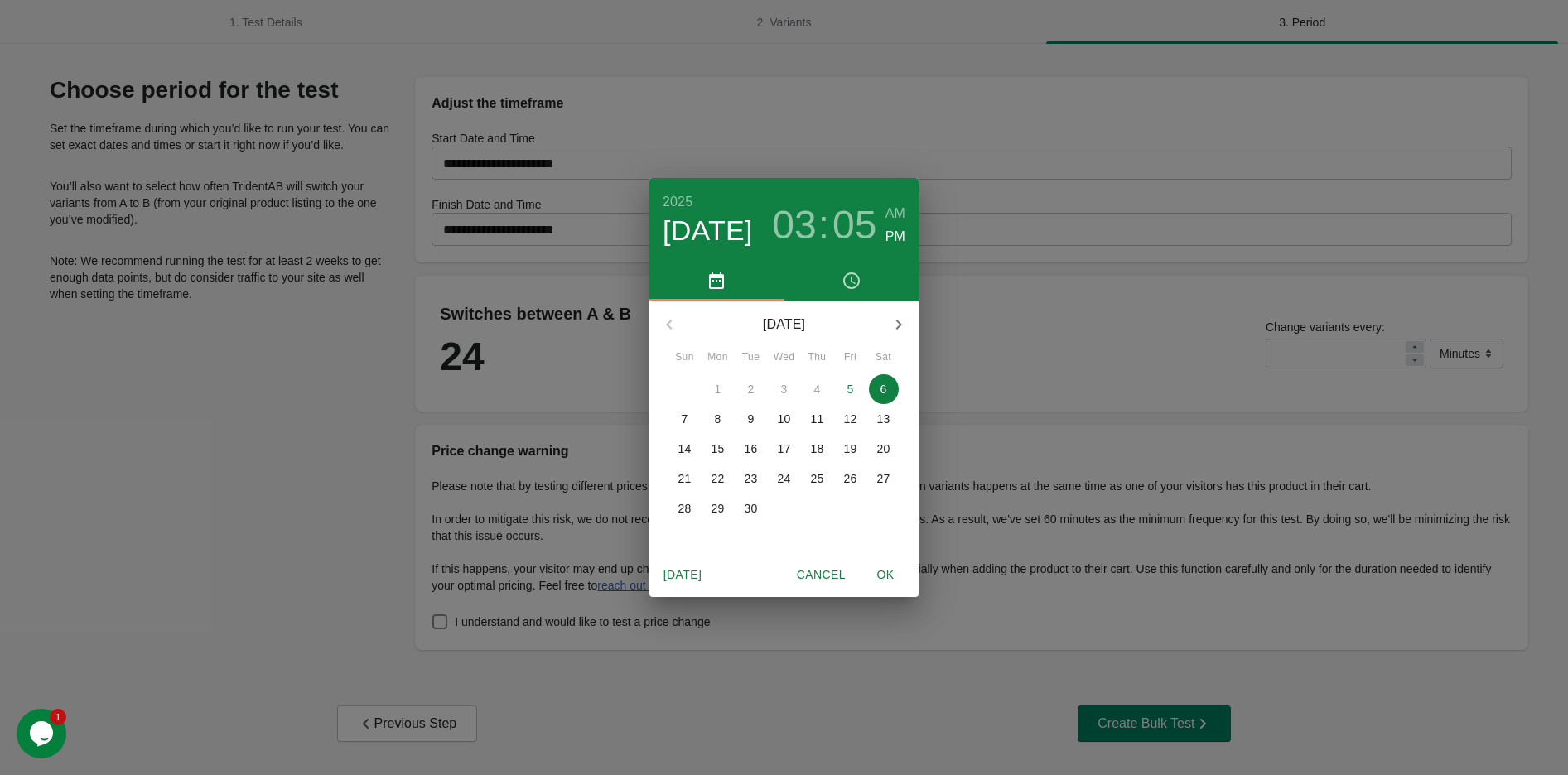
click at [749, 514] on p "30" at bounding box center [751, 508] width 14 height 16
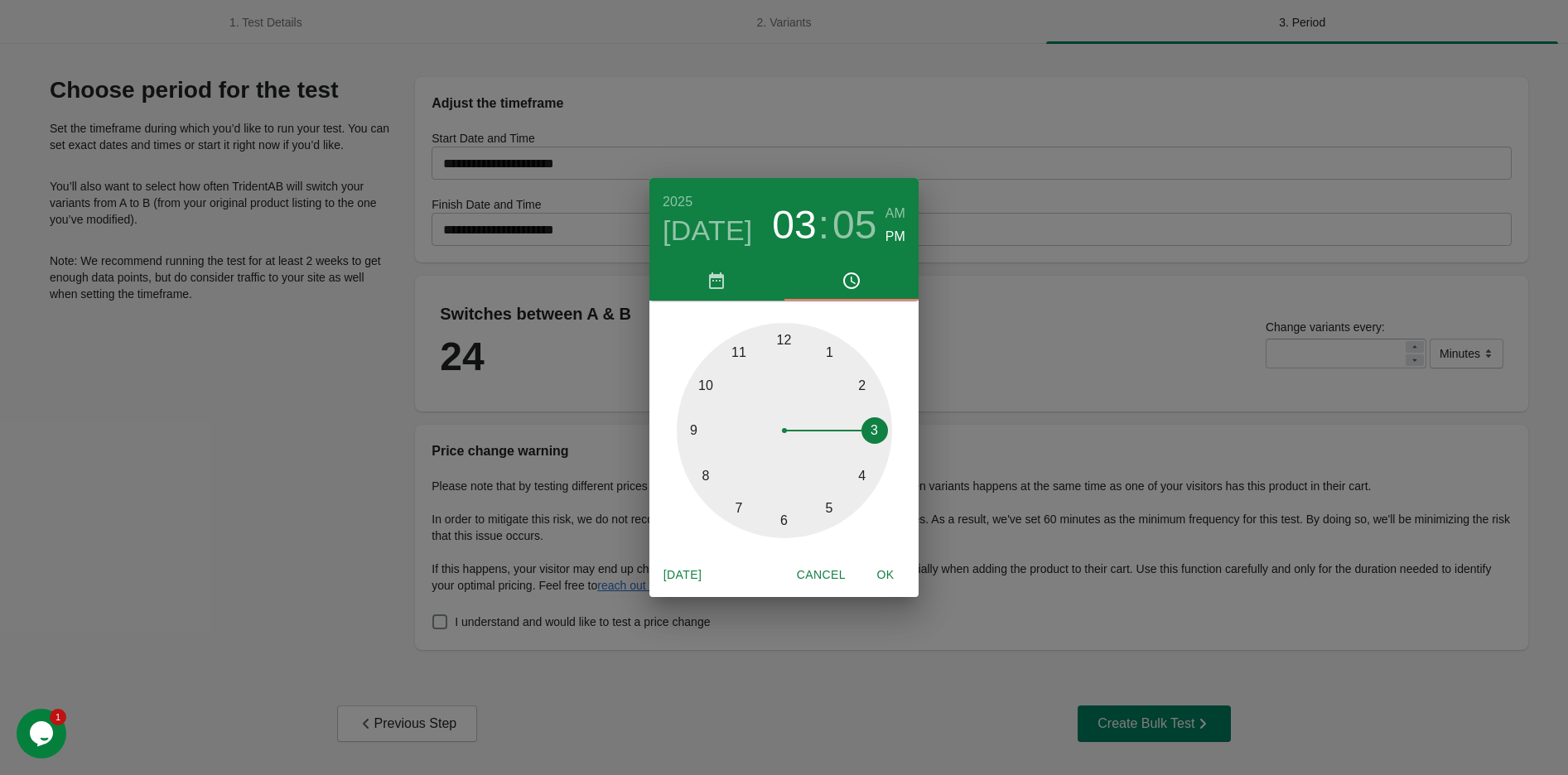
click at [882, 570] on span "OK" at bounding box center [885, 575] width 40 height 20
type input "**********"
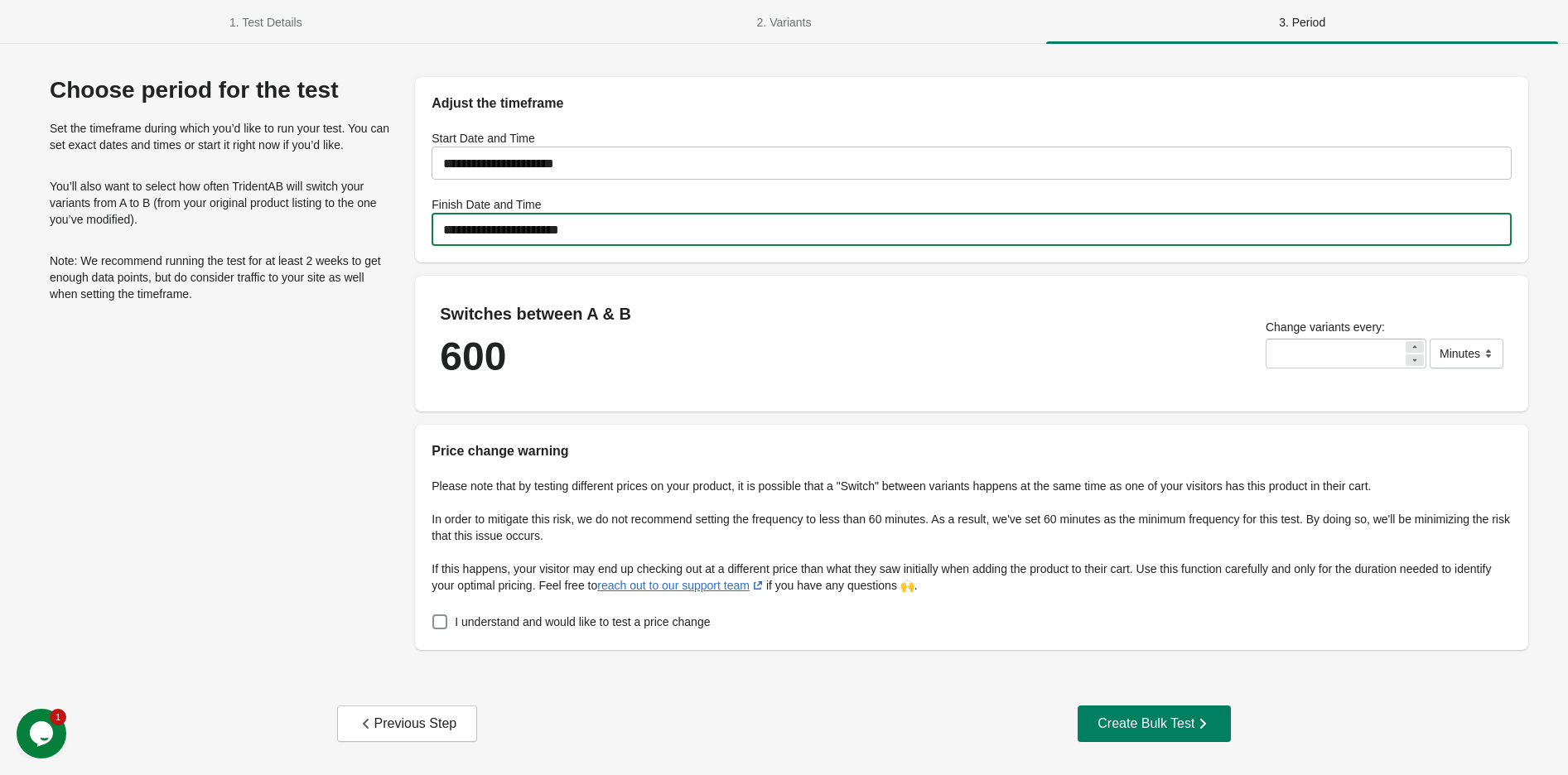
click at [553, 169] on input "**********" at bounding box center [971, 163] width 1079 height 46
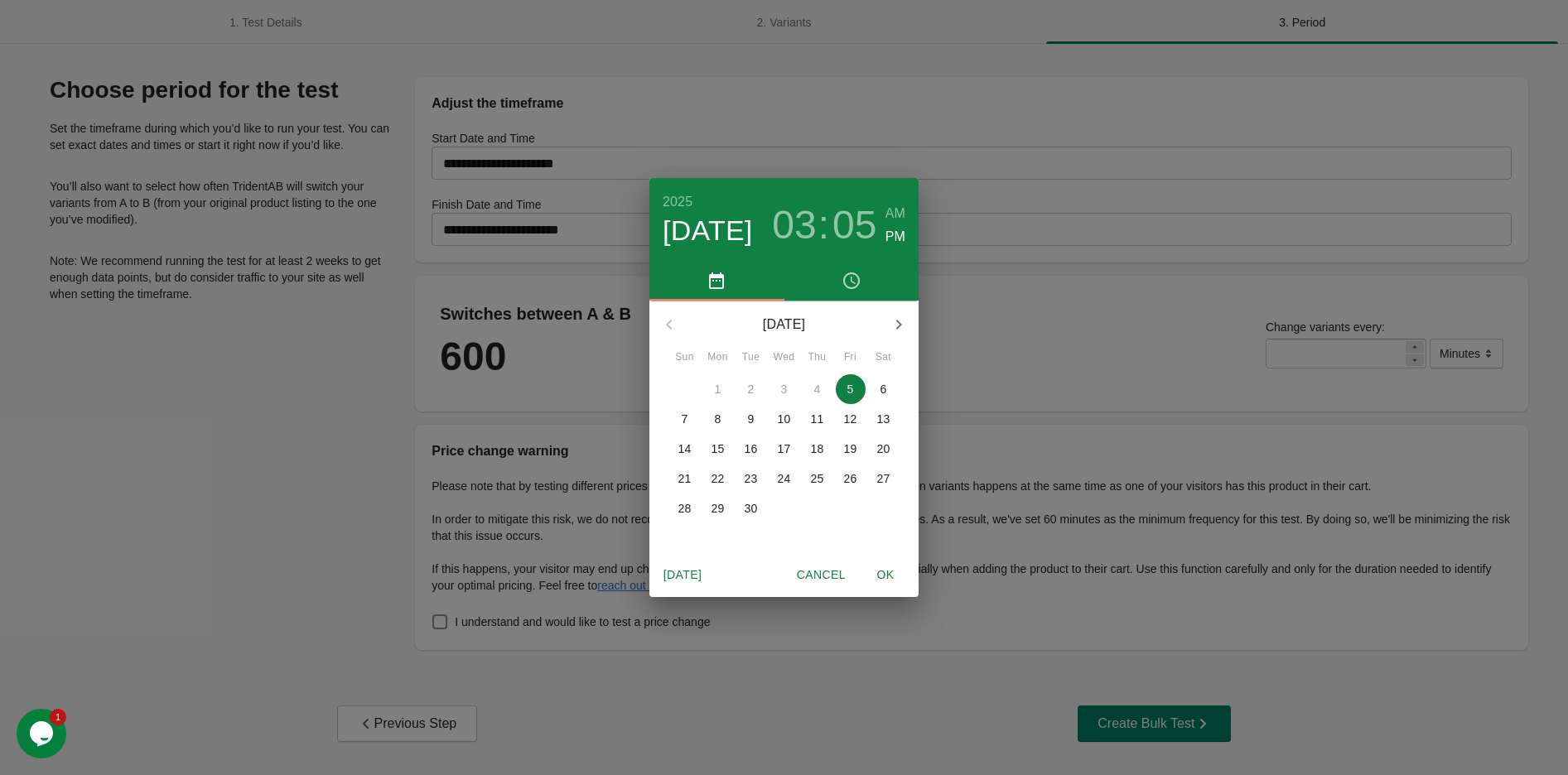
click at [1044, 520] on div "[DATE] 03 : 05 AM PM [DATE] Sun Mon Tue Wed Thu Fri Sat 31 1 2 3 4 5 6 7 8 9 10…" at bounding box center [784, 387] width 1568 height 775
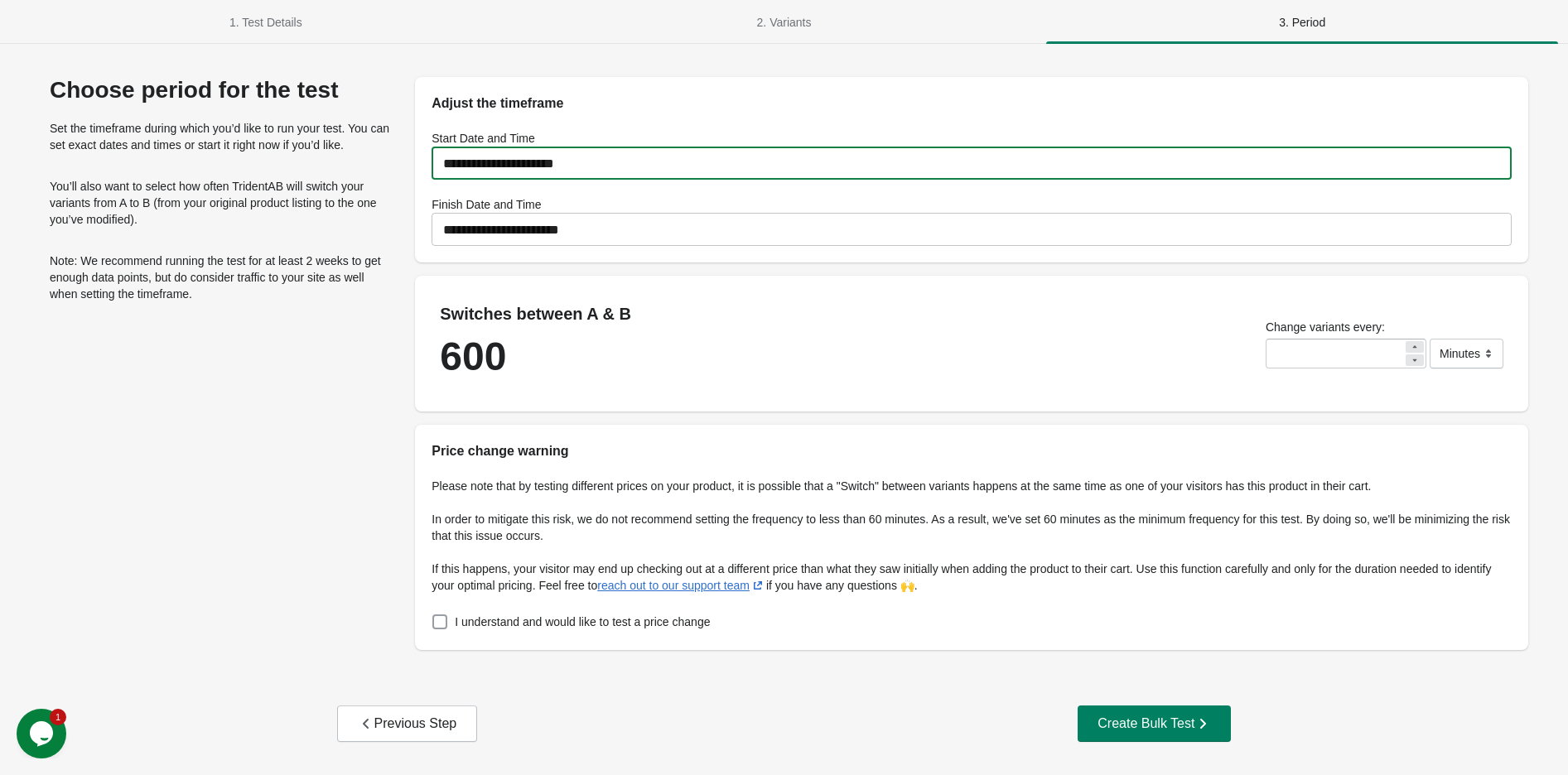
click at [460, 625] on span "I understand and would like to test a price change" at bounding box center [581, 622] width 255 height 16
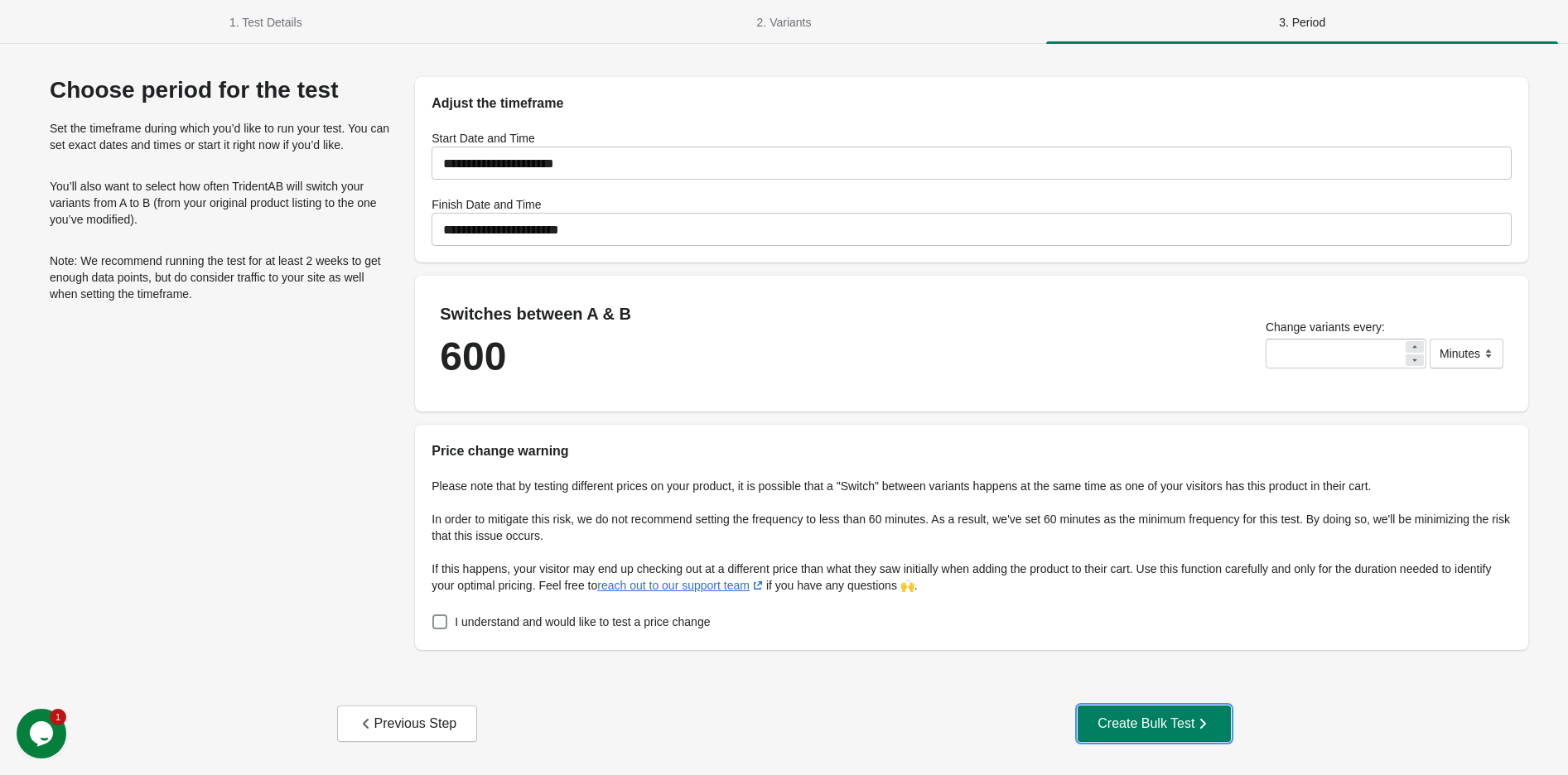
drag, startPoint x: 1172, startPoint y: 730, endPoint x: 1135, endPoint y: 730, distance: 37.0
click at [1170, 730] on div "Create Bulk Test" at bounding box center [1154, 723] width 113 height 16
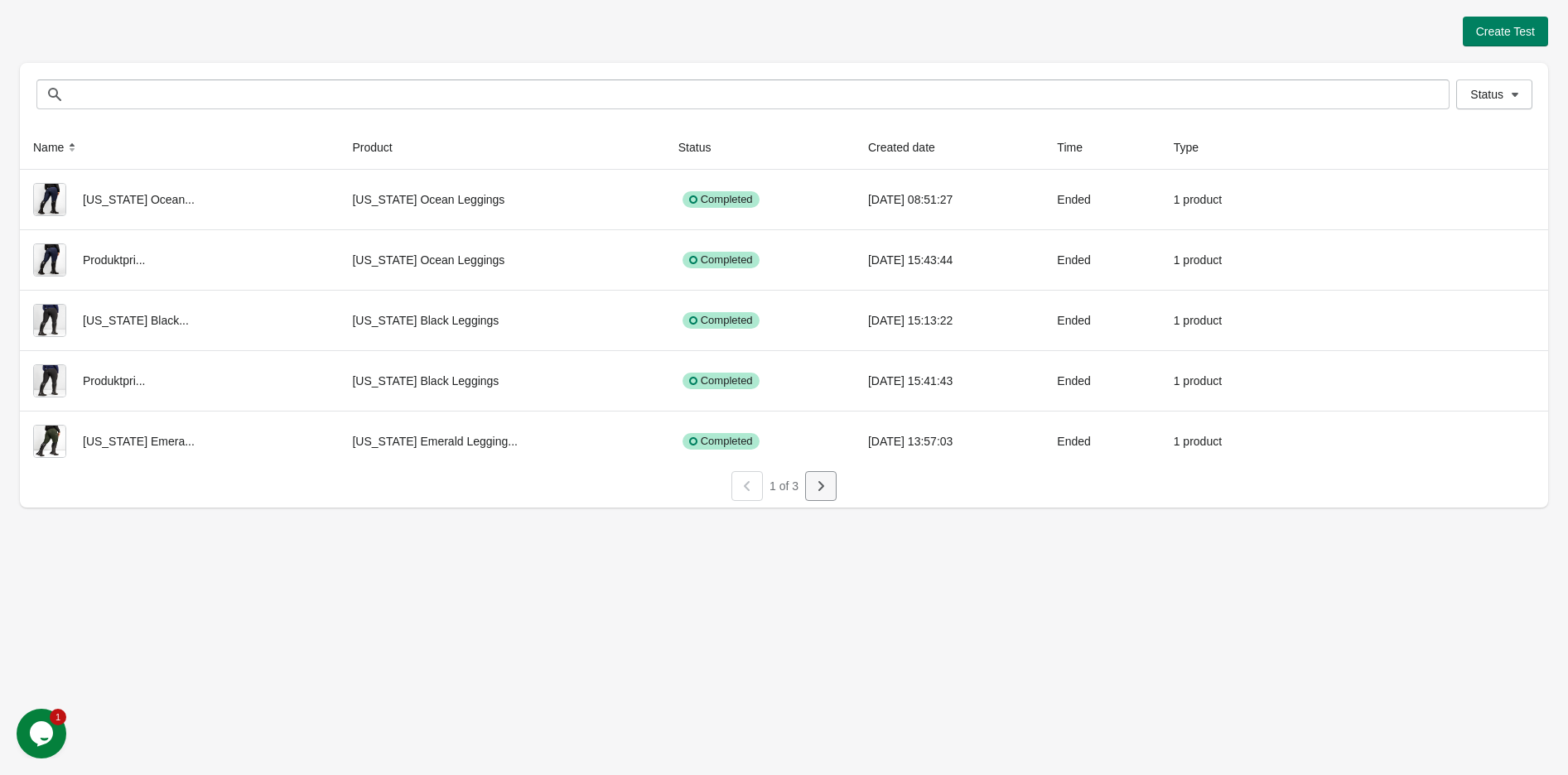
click at [814, 489] on icon "button" at bounding box center [820, 485] width 16 height 16
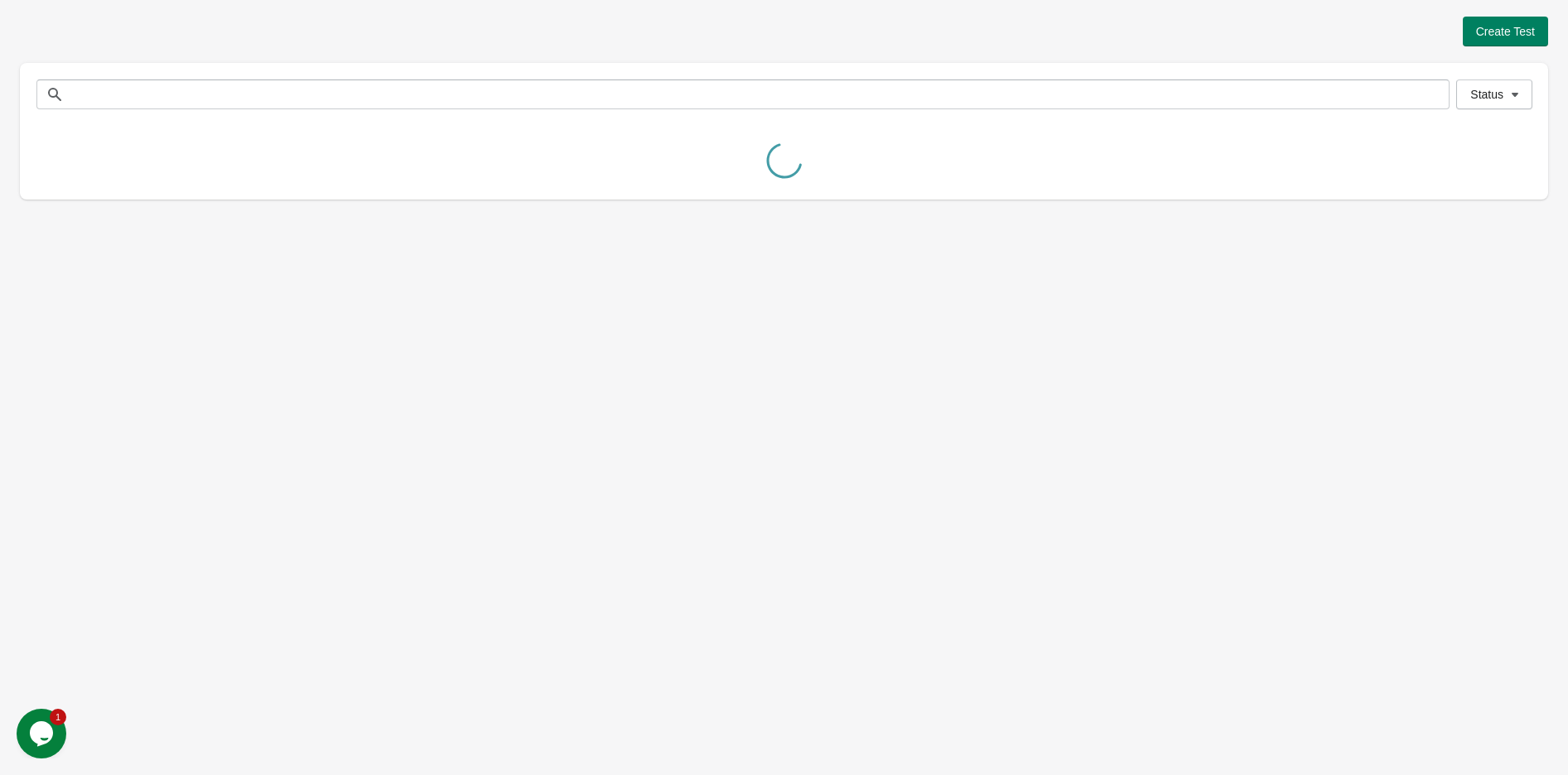
click at [48, 356] on div "Create Test Status Status Name Product Status Created date Time Type [US_STATE]…" at bounding box center [784, 387] width 1568 height 775
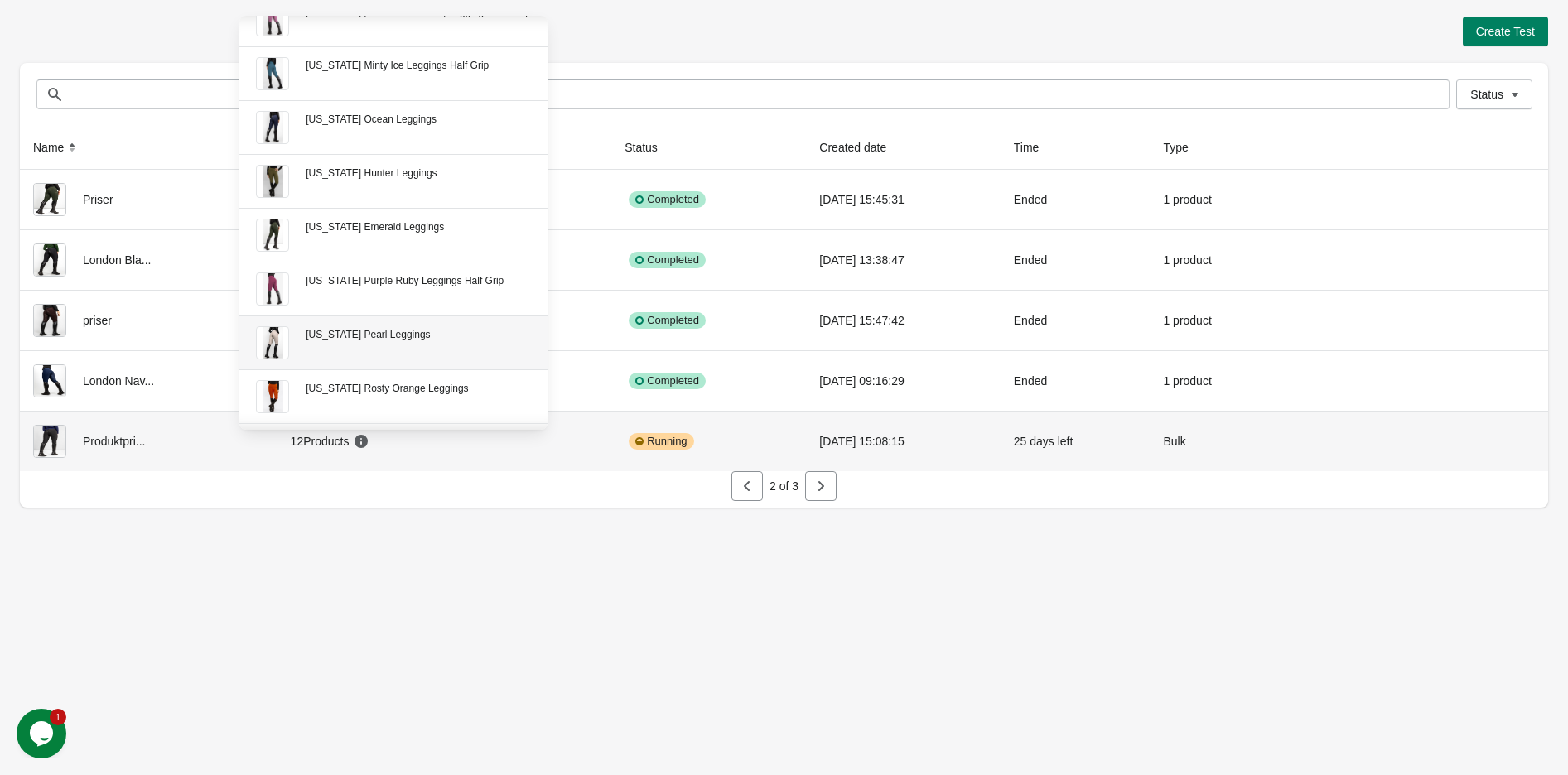
scroll to position [232, 0]
